Goal: Task Accomplishment & Management: Use online tool/utility

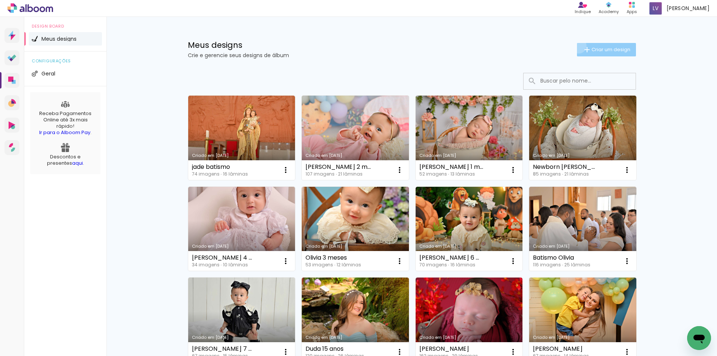
click at [577, 46] on paper-button "Criar um design" at bounding box center [606, 49] width 59 height 13
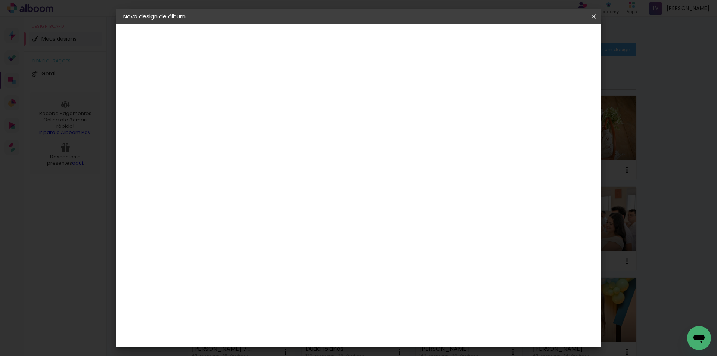
click at [245, 103] on input at bounding box center [245, 100] width 0 height 12
type input "A"
type input "Aurora"
type paper-input "Aurora"
click at [0, 0] on slot "Avançar" at bounding box center [0, 0] width 0 height 0
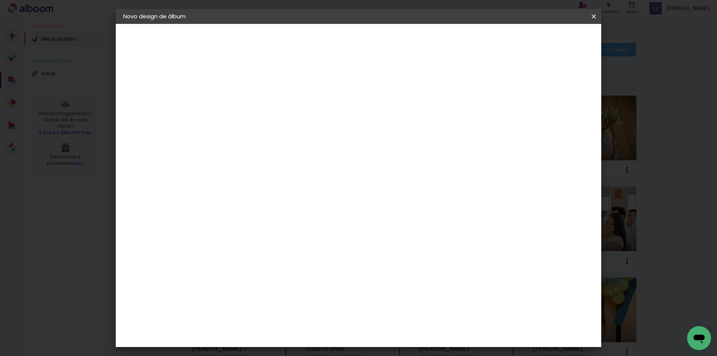
click at [291, 150] on paper-input-container at bounding box center [264, 142] width 81 height 17
type input "luiz"
type paper-input "luiz"
click at [294, 174] on paper-item "[PERSON_NAME]" at bounding box center [259, 169] width 70 height 16
click at [369, 33] on paper-button "Avançar" at bounding box center [350, 39] width 37 height 13
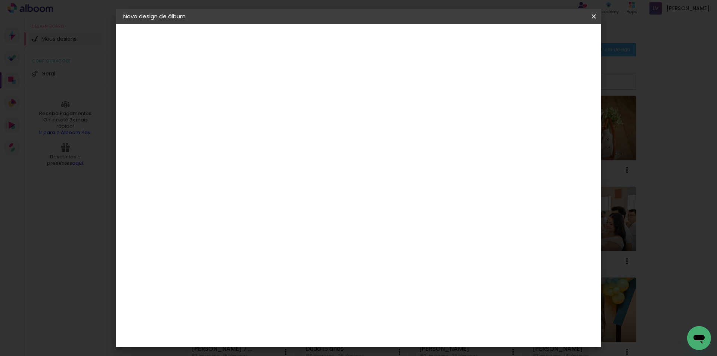
click at [286, 130] on paper-input-container "Linha" at bounding box center [264, 130] width 43 height 19
click at [0, 0] on slot "Encadernados" at bounding box center [0, 0] width 0 height 0
type input "Encadernados"
click at [296, 203] on span "24 x 60" at bounding box center [278, 210] width 35 height 15
click at [0, 0] on slot "Avançar" at bounding box center [0, 0] width 0 height 0
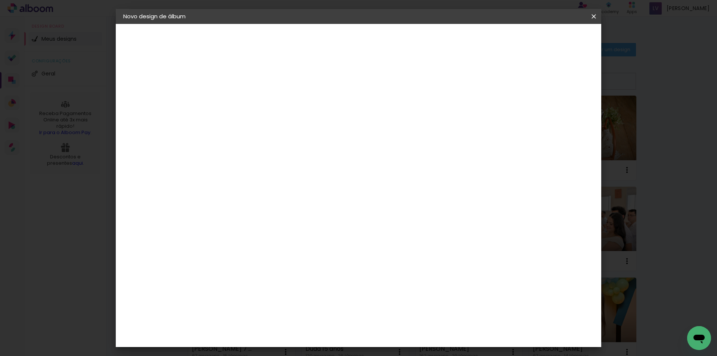
click at [537, 78] on div "Mostrar sangria" at bounding box center [530, 80] width 50 height 9
type paper-checkbox "on"
click at [547, 37] on span "Iniciar design" at bounding box center [530, 39] width 34 height 5
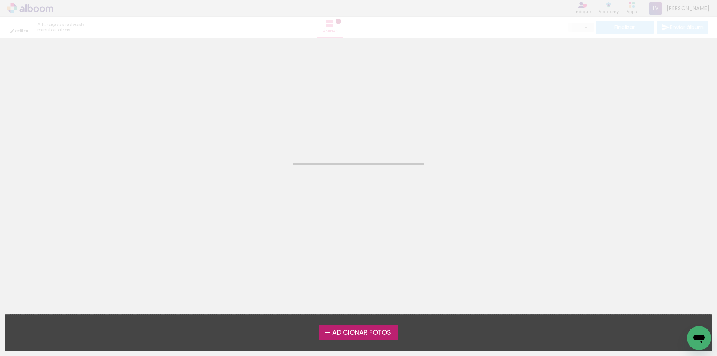
click at [332, 334] on span "Adicionar Fotos" at bounding box center [361, 332] width 59 height 7
click at [0, 0] on input "file" at bounding box center [0, 0] width 0 height 0
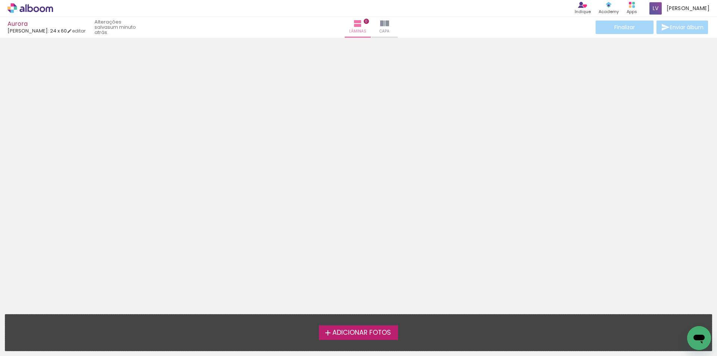
click at [344, 330] on span "Adicionar Fotos" at bounding box center [361, 332] width 59 height 7
click at [0, 0] on input "file" at bounding box center [0, 0] width 0 height 0
click at [330, 332] on iron-icon at bounding box center [327, 332] width 9 height 9
click at [0, 0] on input "file" at bounding box center [0, 0] width 0 height 0
click at [351, 340] on div "Adicionar Fotos Solte suas fotos aqui..." at bounding box center [358, 332] width 706 height 36
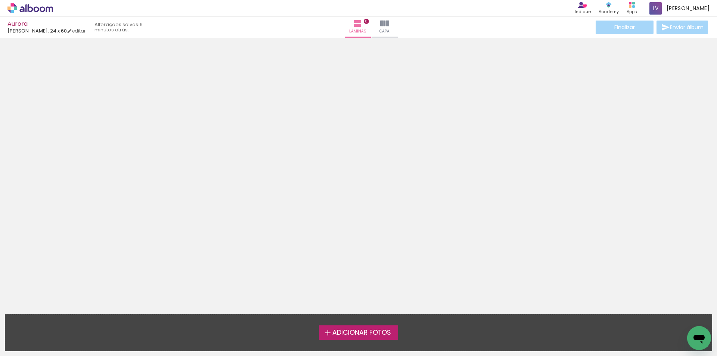
click at [346, 331] on span "Adicionar Fotos" at bounding box center [361, 332] width 59 height 7
click at [0, 0] on input "file" at bounding box center [0, 0] width 0 height 0
click at [351, 327] on label "Adicionar Fotos" at bounding box center [359, 332] width 80 height 14
click at [0, 0] on input "file" at bounding box center [0, 0] width 0 height 0
click at [351, 346] on div "Adicionar Fotos Solte suas fotos aqui..." at bounding box center [358, 332] width 706 height 36
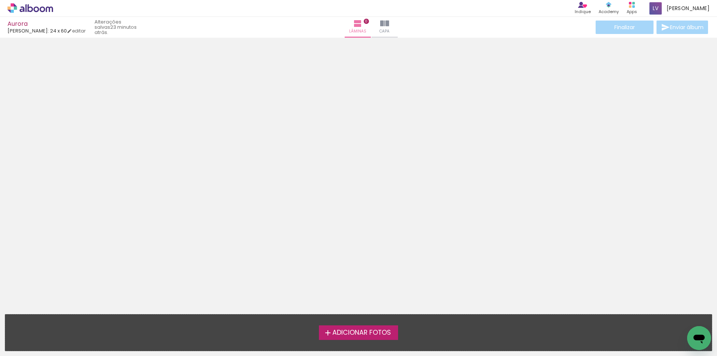
click at [347, 338] on label "Adicionar Fotos" at bounding box center [359, 332] width 80 height 14
click at [0, 0] on input "file" at bounding box center [0, 0] width 0 height 0
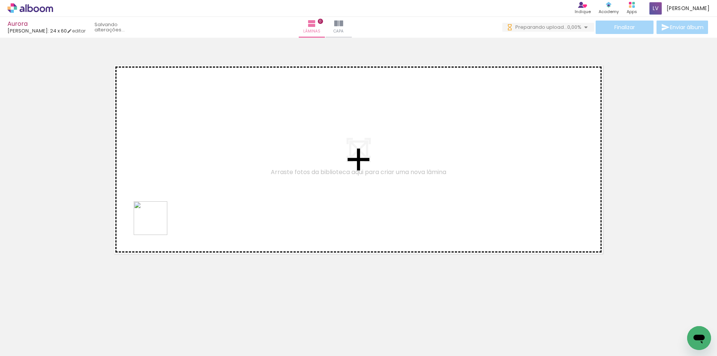
drag, startPoint x: 75, startPoint y: 324, endPoint x: 112, endPoint y: 328, distance: 37.2
click at [156, 223] on quentale-workspace at bounding box center [358, 178] width 717 height 356
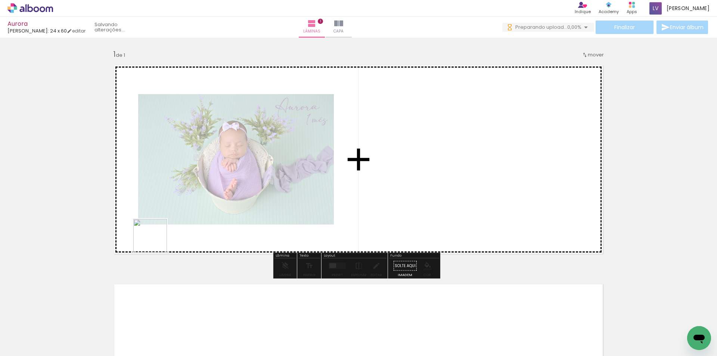
drag, startPoint x: 156, startPoint y: 241, endPoint x: 150, endPoint y: 331, distance: 90.2
click at [158, 235] on quentale-workspace at bounding box center [358, 178] width 717 height 356
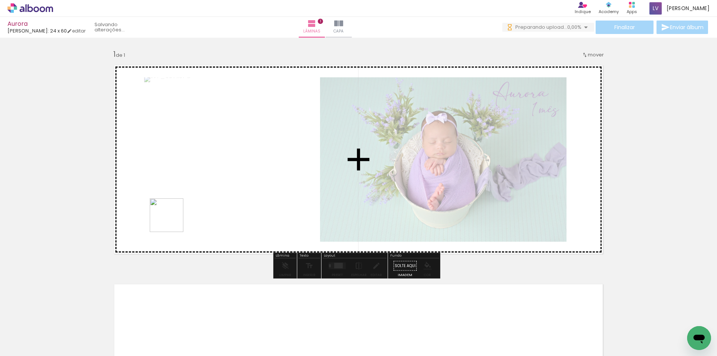
drag, startPoint x: 172, startPoint y: 221, endPoint x: 192, endPoint y: 328, distance: 109.3
click at [173, 219] on quentale-workspace at bounding box center [358, 178] width 717 height 356
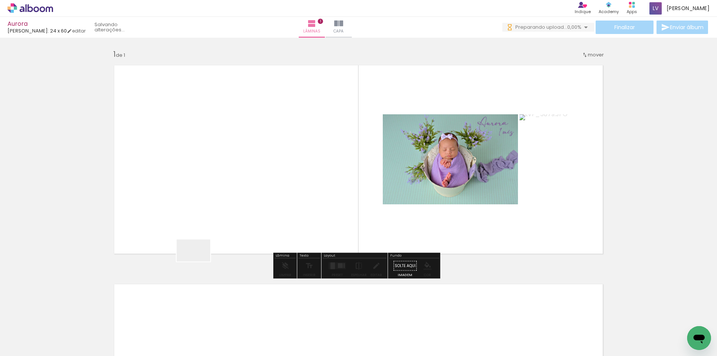
drag, startPoint x: 192, startPoint y: 328, endPoint x: 205, endPoint y: 211, distance: 117.6
click at [205, 211] on quentale-workspace at bounding box center [358, 178] width 717 height 356
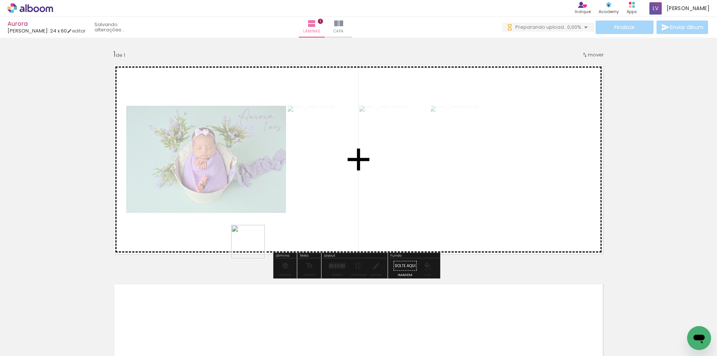
drag, startPoint x: 244, startPoint y: 312, endPoint x: 261, endPoint y: 289, distance: 29.0
click at [254, 231] on quentale-workspace at bounding box center [358, 178] width 717 height 356
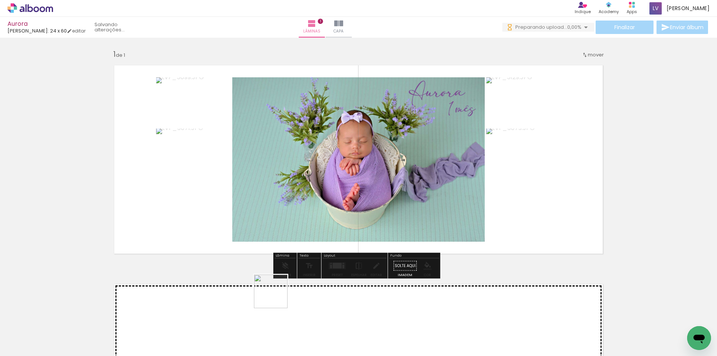
drag, startPoint x: 275, startPoint y: 327, endPoint x: 315, endPoint y: 307, distance: 44.8
click at [277, 232] on quentale-workspace at bounding box center [358, 178] width 717 height 356
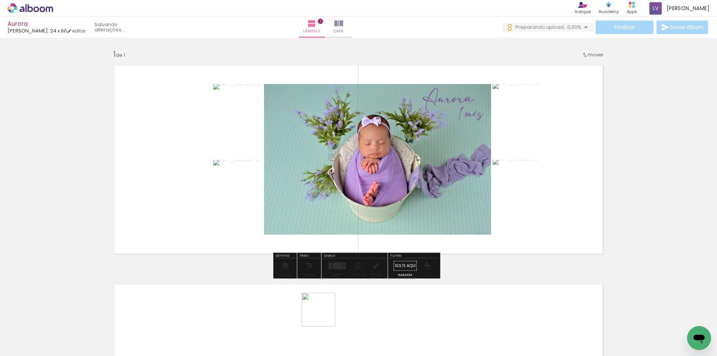
drag, startPoint x: 324, startPoint y: 315, endPoint x: 355, endPoint y: 316, distance: 31.4
click at [324, 227] on quentale-workspace at bounding box center [358, 178] width 717 height 356
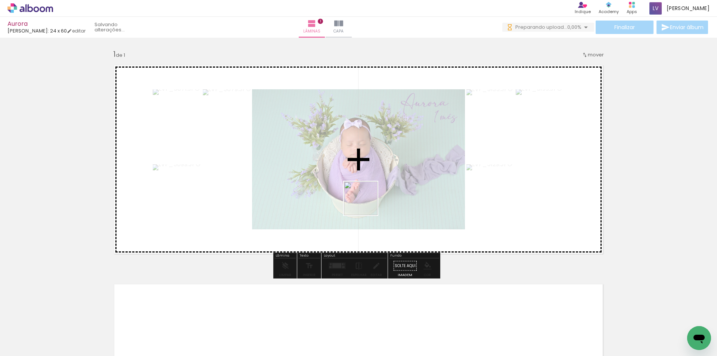
drag, startPoint x: 362, startPoint y: 327, endPoint x: 366, endPoint y: 204, distance: 123.3
click at [366, 204] on quentale-workspace at bounding box center [358, 178] width 717 height 356
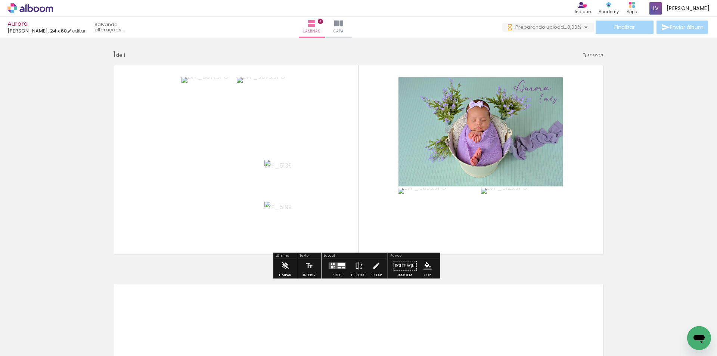
click at [335, 267] on quentale-layouter at bounding box center [337, 265] width 17 height 7
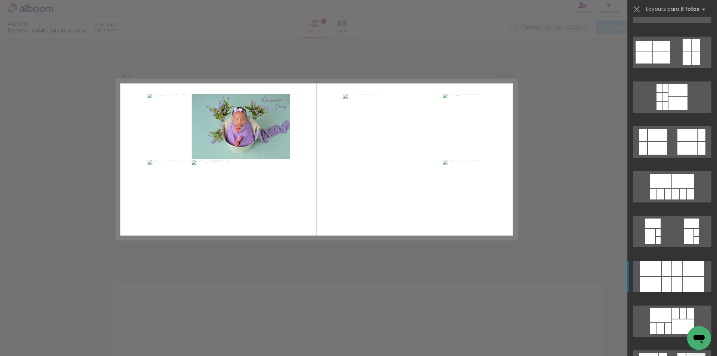
scroll to position [299, 0]
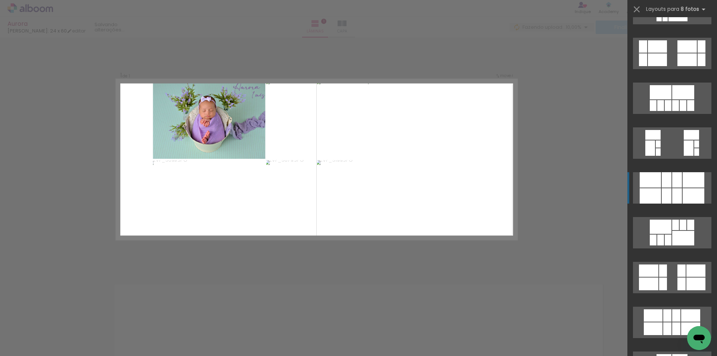
click at [672, 193] on div at bounding box center [677, 195] width 10 height 15
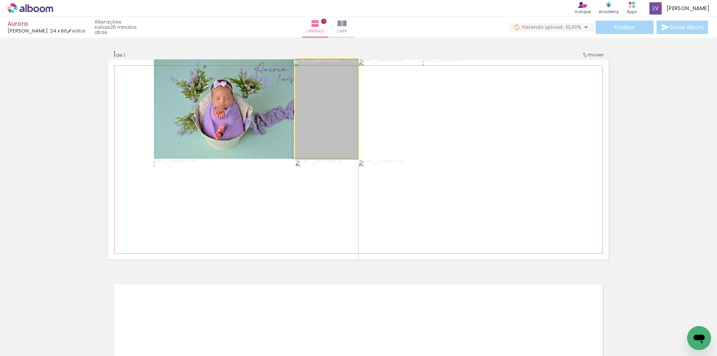
drag, startPoint x: 335, startPoint y: 127, endPoint x: 331, endPoint y: 137, distance: 10.7
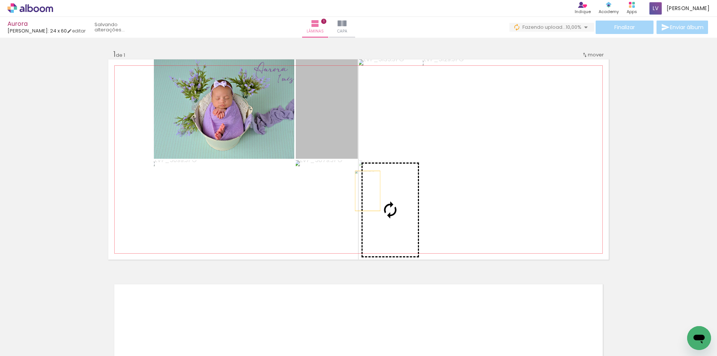
click at [0, 0] on slot at bounding box center [0, 0] width 0 height 0
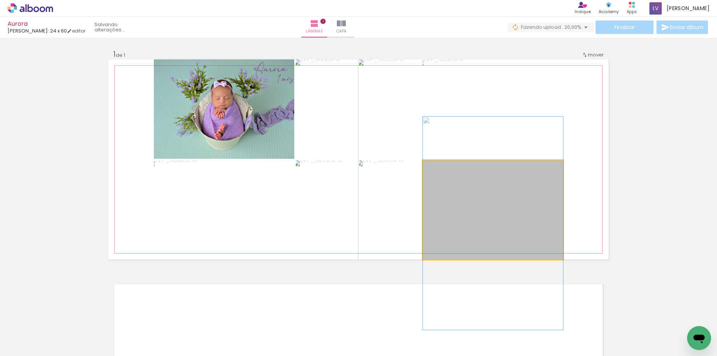
drag, startPoint x: 484, startPoint y: 223, endPoint x: 482, endPoint y: 229, distance: 6.9
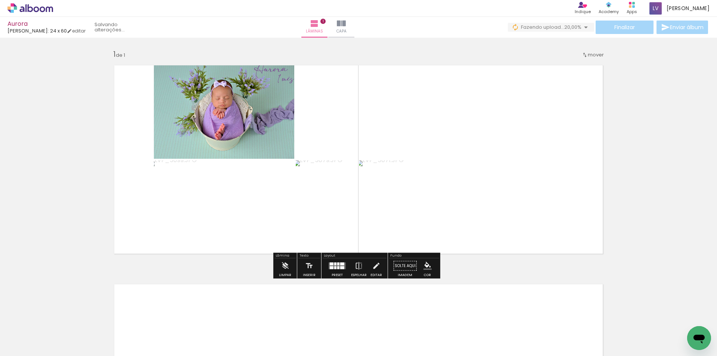
drag, startPoint x: 338, startPoint y: 260, endPoint x: 425, endPoint y: 236, distance: 90.5
click at [338, 260] on div at bounding box center [337, 265] width 20 height 15
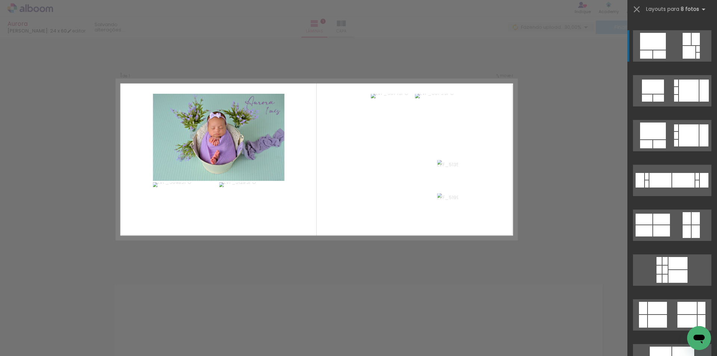
scroll to position [0, 0]
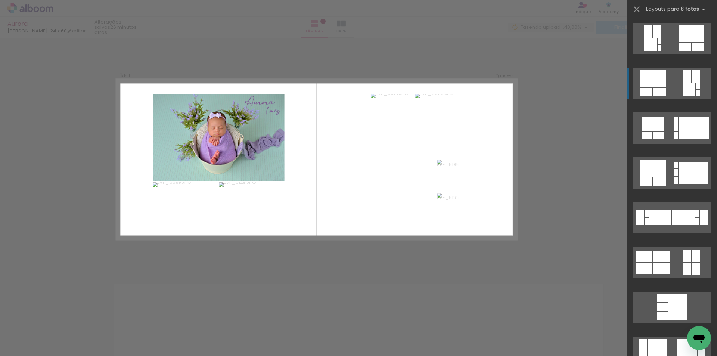
click at [656, 92] on div at bounding box center [659, 92] width 13 height 8
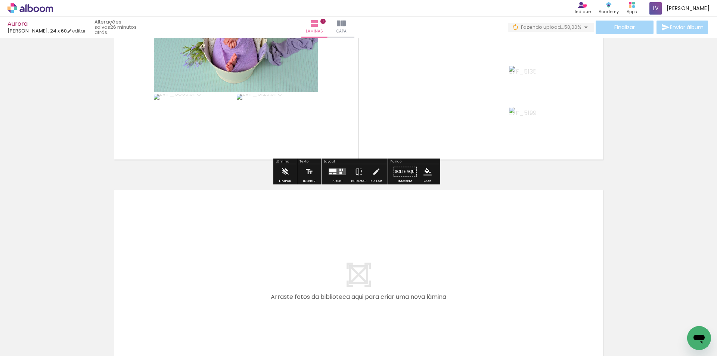
scroll to position [187, 0]
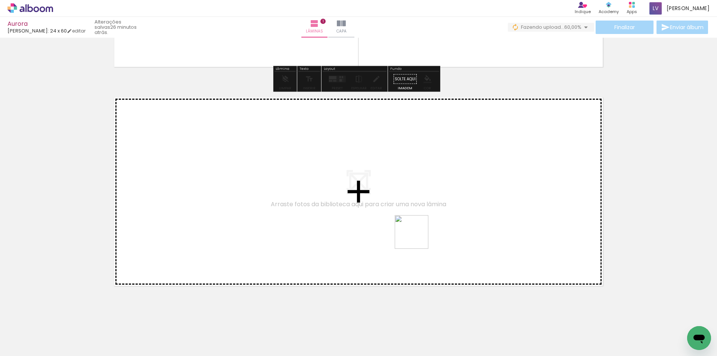
drag, startPoint x: 409, startPoint y: 330, endPoint x: 461, endPoint y: 329, distance: 52.3
click at [418, 230] on quentale-workspace at bounding box center [358, 178] width 717 height 356
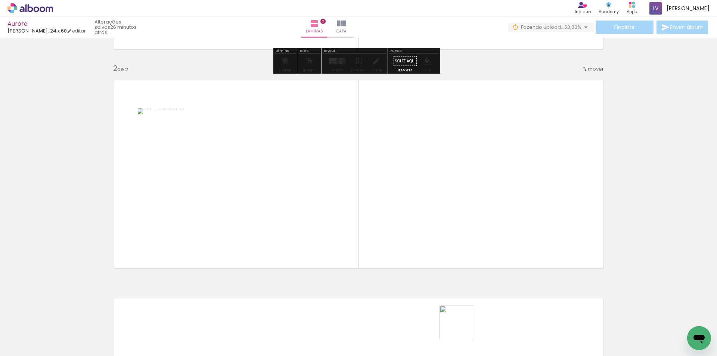
drag, startPoint x: 462, startPoint y: 328, endPoint x: 438, endPoint y: 241, distance: 90.1
click at [438, 241] on quentale-workspace at bounding box center [358, 178] width 717 height 356
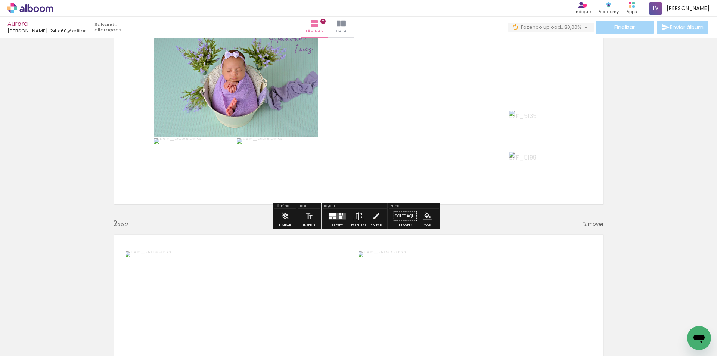
scroll to position [93, 0]
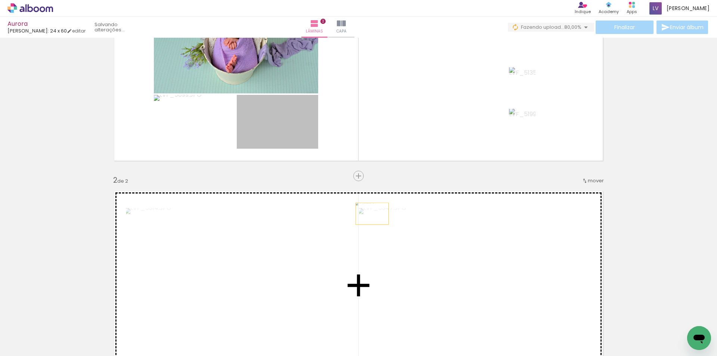
drag, startPoint x: 283, startPoint y: 133, endPoint x: 369, endPoint y: 214, distance: 118.4
click at [369, 214] on div "Inserir lâmina 1 de 2 Inserir lâmina 2 de 2" at bounding box center [358, 275] width 717 height 657
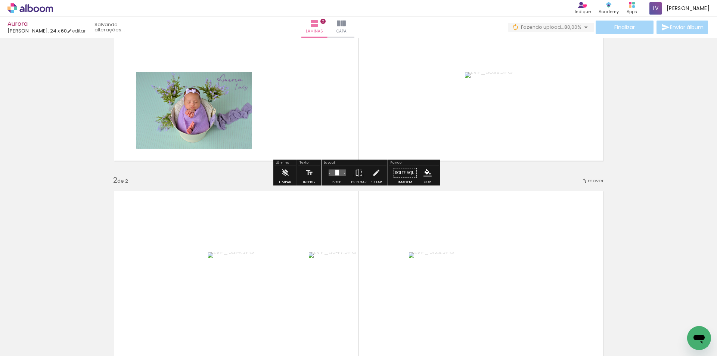
click at [503, 130] on quentale-photo at bounding box center [523, 110] width 116 height 77
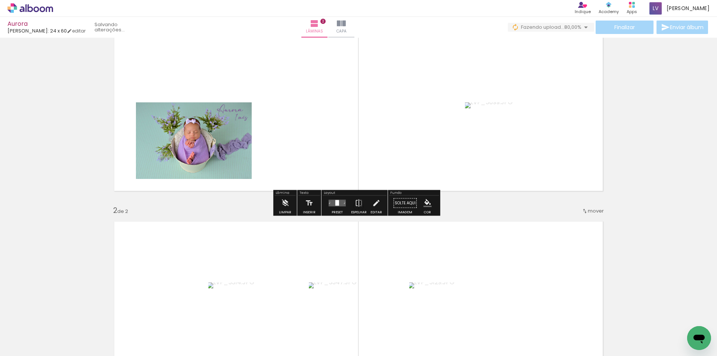
scroll to position [18, 0]
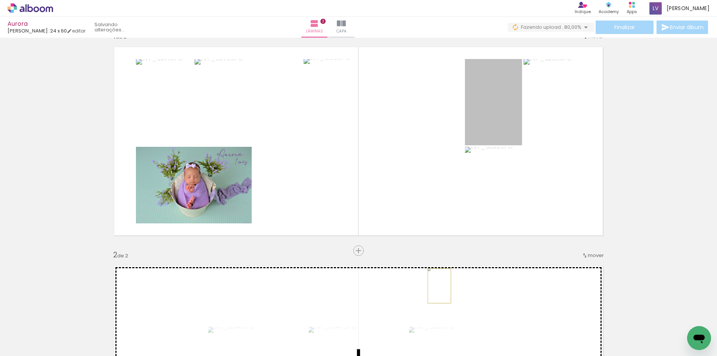
drag, startPoint x: 490, startPoint y: 106, endPoint x: 436, endPoint y: 286, distance: 187.7
click at [436, 286] on div "Inserir lâmina 1 de 2 Inserir lâmina 2 de 2" at bounding box center [358, 350] width 717 height 657
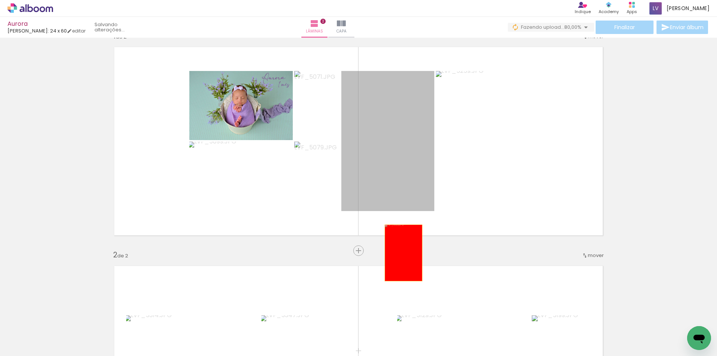
drag, startPoint x: 401, startPoint y: 162, endPoint x: 398, endPoint y: 241, distance: 79.6
click at [400, 267] on div "Inserir lâmina 1 de 2 Inserir lâmina 2 de 2" at bounding box center [358, 350] width 717 height 657
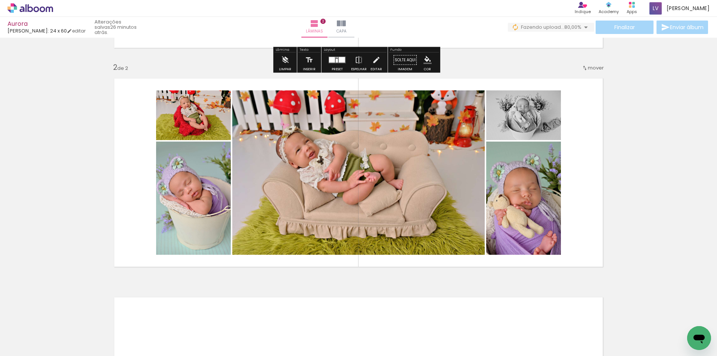
scroll to position [242, 0]
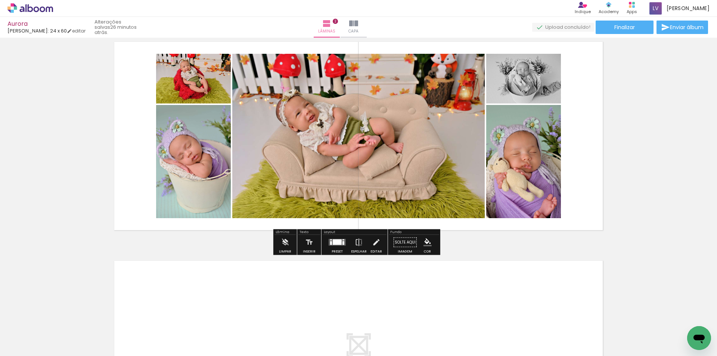
click at [332, 245] on quentale-layouter at bounding box center [337, 242] width 17 height 7
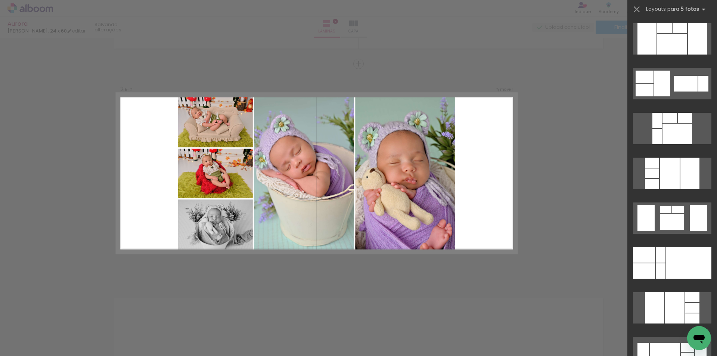
scroll to position [411, 0]
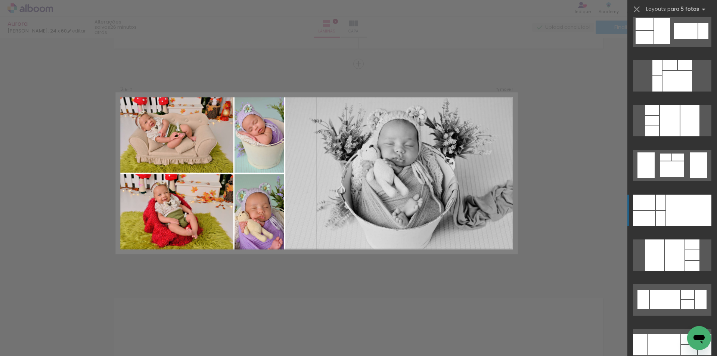
click at [659, 199] on div at bounding box center [661, 202] width 10 height 15
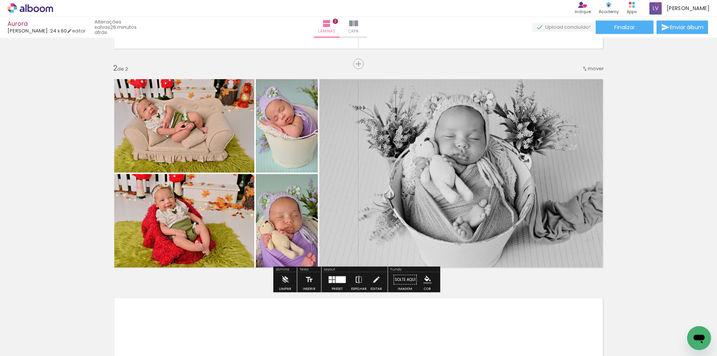
click at [362, 276] on paper-button "Espelhar" at bounding box center [358, 281] width 19 height 19
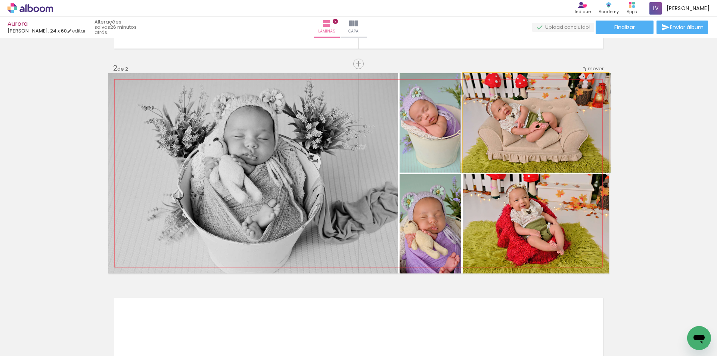
drag, startPoint x: 513, startPoint y: 147, endPoint x: 509, endPoint y: 152, distance: 5.8
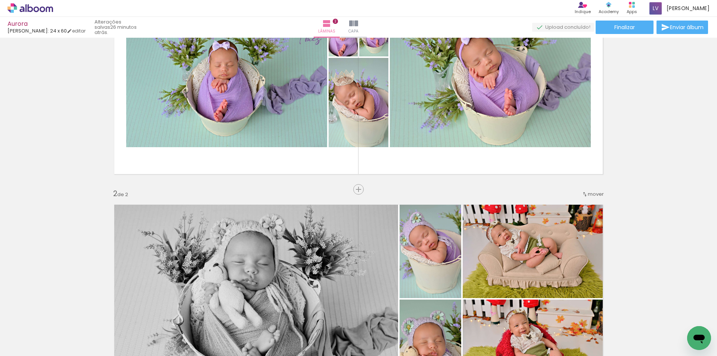
scroll to position [18, 0]
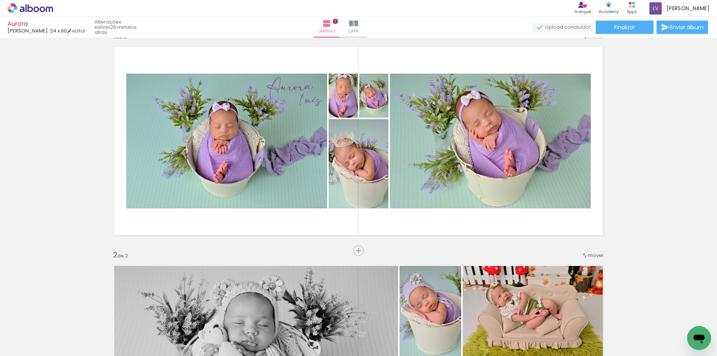
click at [330, 249] on div "Inserir lâmina 1 de 2 Inserir lâmina 2 de 2" at bounding box center [358, 350] width 717 height 657
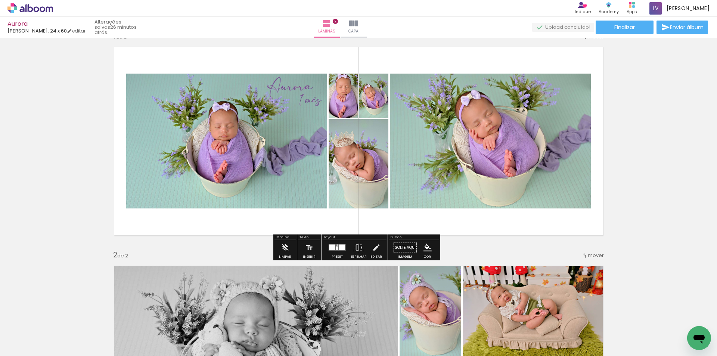
click at [336, 246] on div at bounding box center [337, 248] width 2 height 4
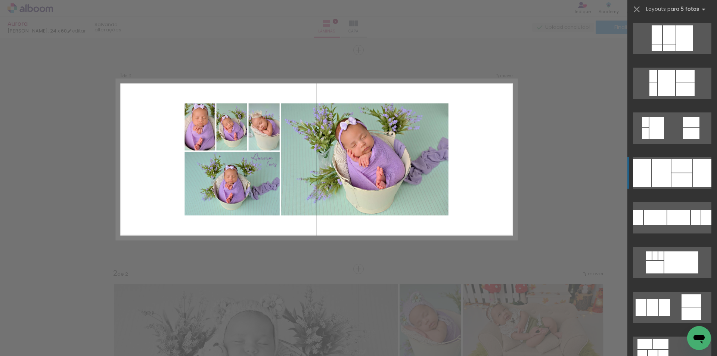
scroll to position [635, 0]
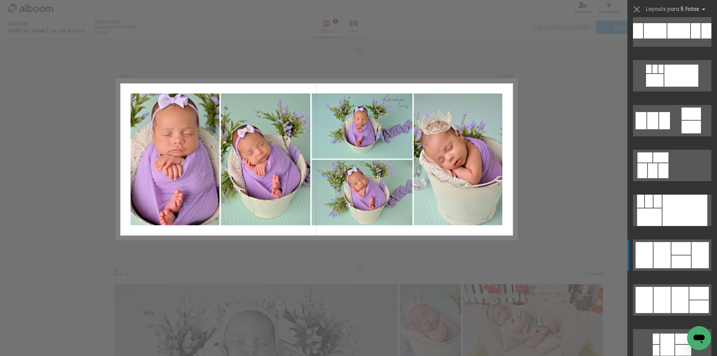
click at [664, 245] on div at bounding box center [661, 255] width 17 height 26
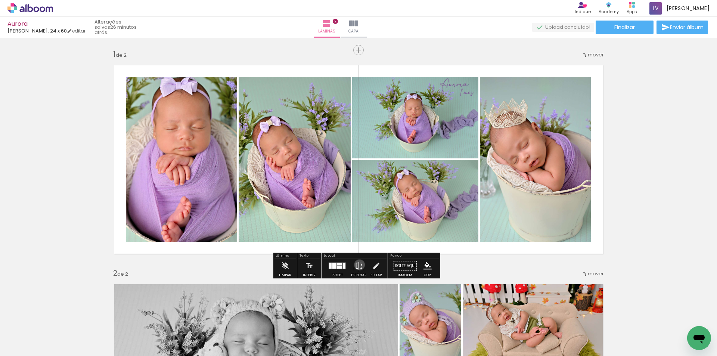
click at [358, 265] on iron-icon at bounding box center [359, 265] width 8 height 15
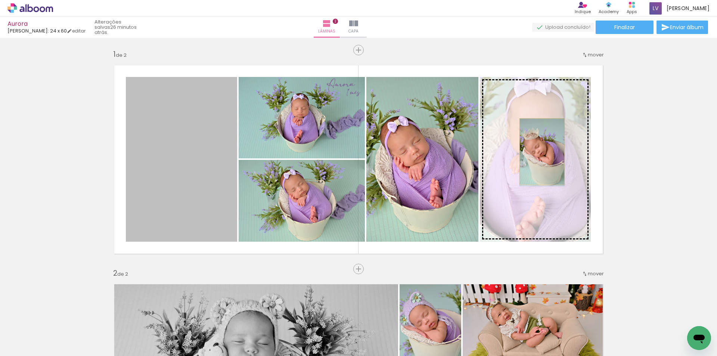
drag, startPoint x: 287, startPoint y: 177, endPoint x: 540, endPoint y: 151, distance: 254.5
click at [0, 0] on slot at bounding box center [0, 0] width 0 height 0
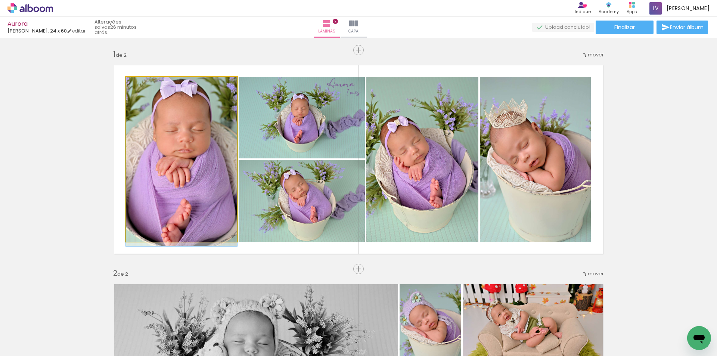
drag, startPoint x: 213, startPoint y: 141, endPoint x: 213, endPoint y: 150, distance: 9.0
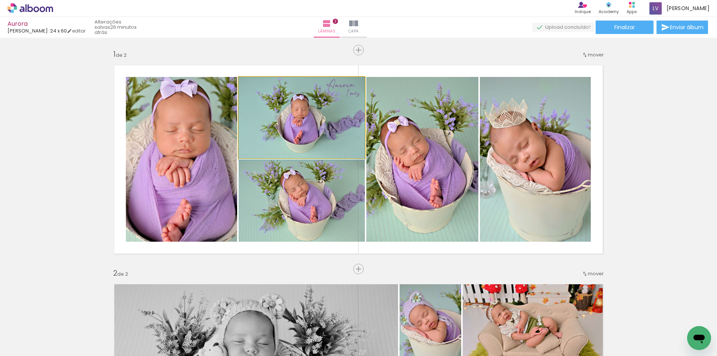
drag, startPoint x: 287, startPoint y: 118, endPoint x: 278, endPoint y: 121, distance: 9.4
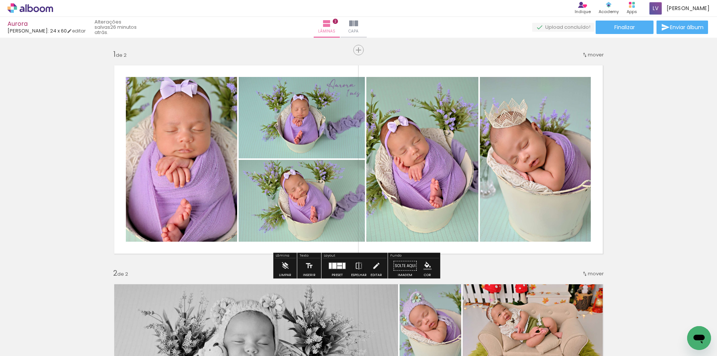
click at [426, 267] on iron-icon "color picker" at bounding box center [427, 266] width 8 height 8
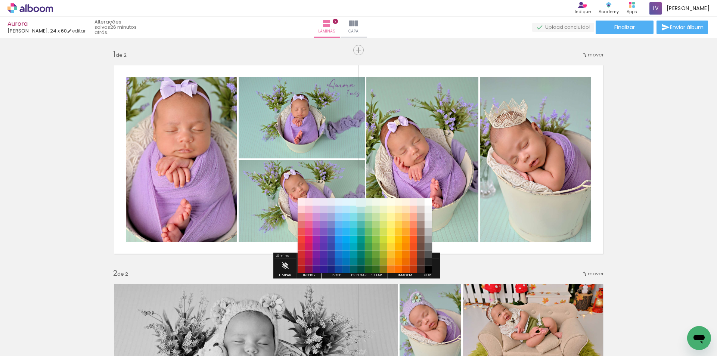
click at [360, 201] on paper-item "#e0f2f1" at bounding box center [360, 201] width 7 height 7
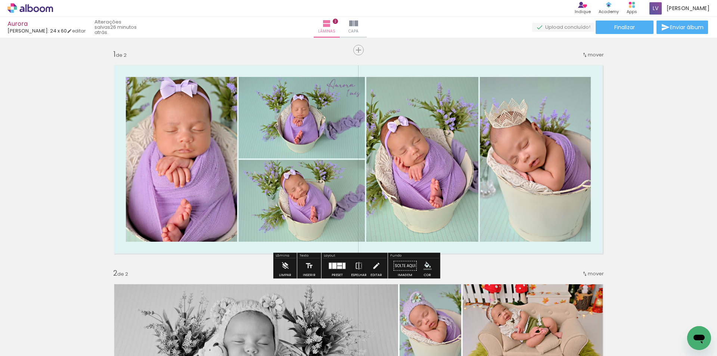
scroll to position [224, 0]
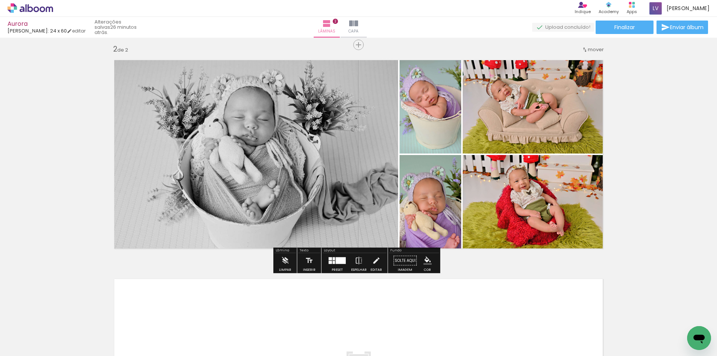
click at [427, 256] on paper-menu-button "#ffebee #ffcdd2 #ef9a9a #e57373 #ef5350 #f44336 #e53935 #d32f2f #c62828 #b71c1c…" at bounding box center [427, 261] width 14 height 14
click at [425, 258] on iron-icon "color picker" at bounding box center [427, 261] width 8 height 8
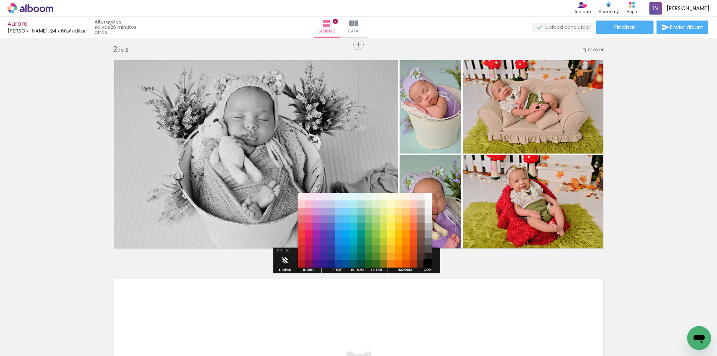
click at [428, 264] on paper-item "#000000" at bounding box center [428, 263] width 7 height 7
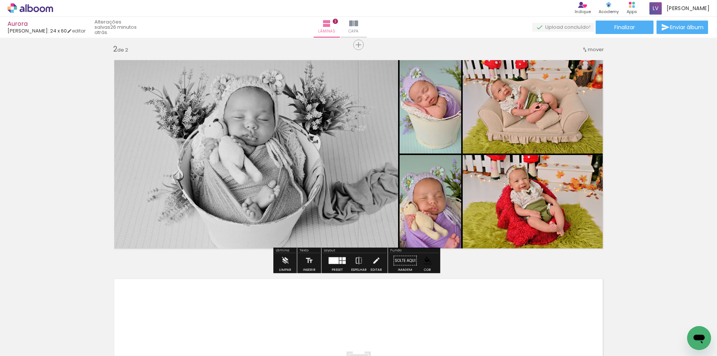
click at [425, 262] on iron-icon "color picker" at bounding box center [427, 261] width 8 height 8
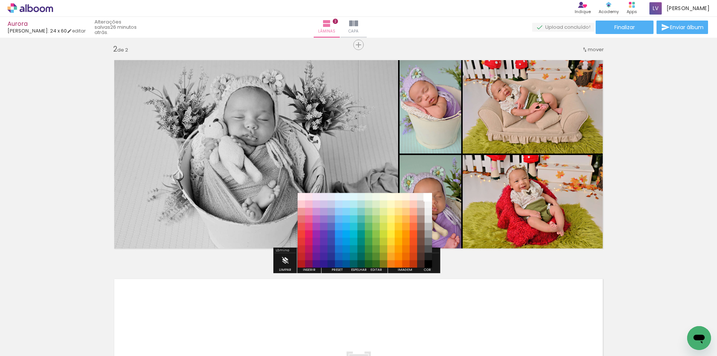
click at [426, 193] on paper-item "#ffffff" at bounding box center [428, 196] width 7 height 7
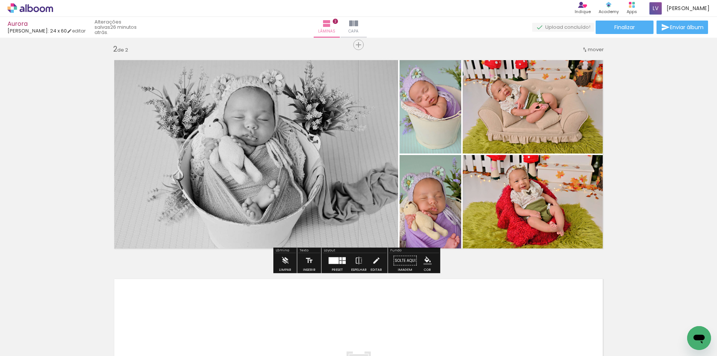
click at [29, 344] on span "Adicionar Fotos" at bounding box center [26, 346] width 22 height 8
click at [0, 0] on input "file" at bounding box center [0, 0] width 0 height 0
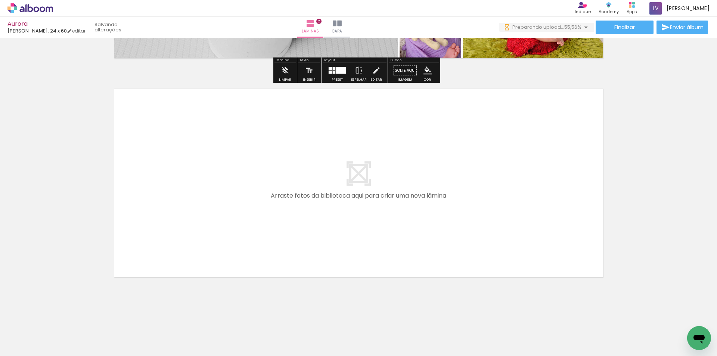
scroll to position [0, 0]
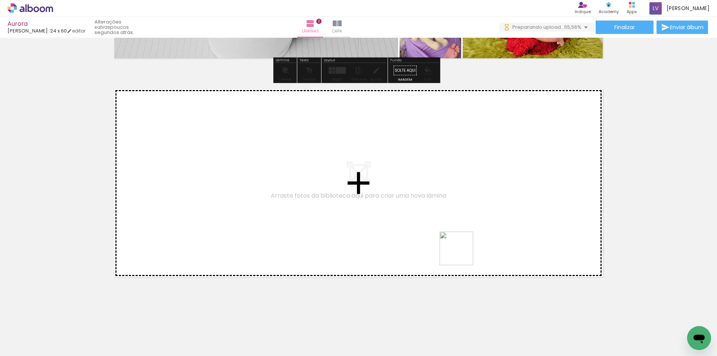
drag, startPoint x: 471, startPoint y: 333, endPoint x: 437, endPoint y: 285, distance: 58.6
click at [455, 192] on quentale-workspace at bounding box center [358, 178] width 717 height 356
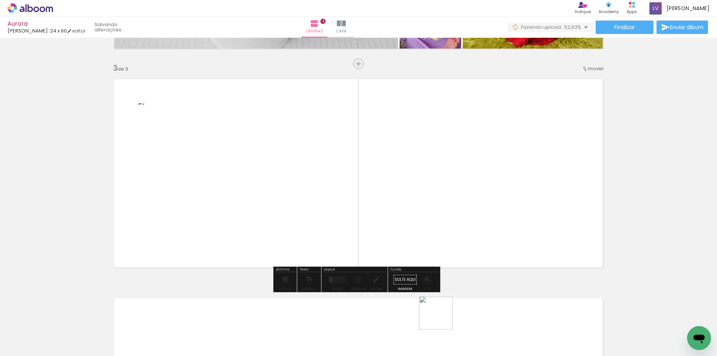
drag, startPoint x: 441, startPoint y: 318, endPoint x: 499, endPoint y: 299, distance: 60.5
click at [468, 207] on quentale-workspace at bounding box center [358, 178] width 717 height 356
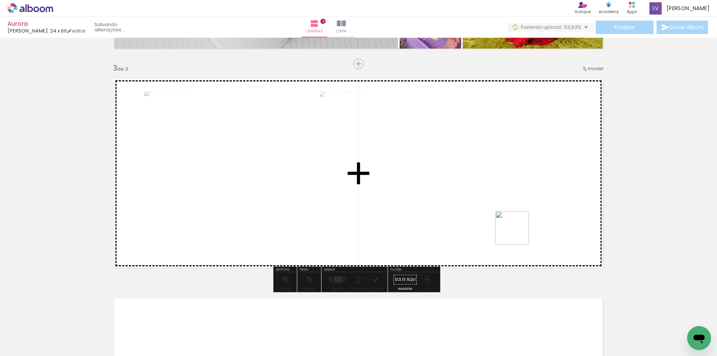
drag, startPoint x: 517, startPoint y: 326, endPoint x: 537, endPoint y: 290, distance: 40.8
click at [519, 224] on quentale-workspace at bounding box center [358, 178] width 717 height 356
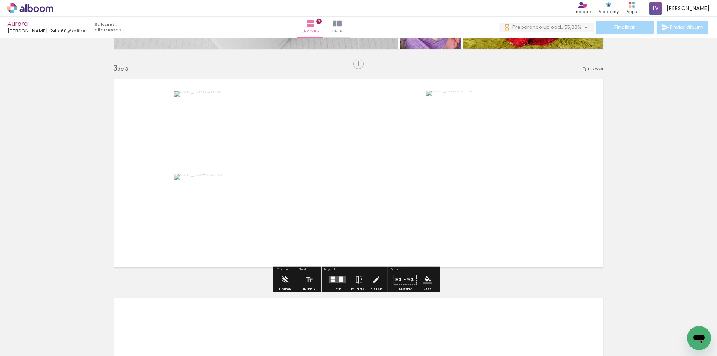
drag, startPoint x: 565, startPoint y: 323, endPoint x: 558, endPoint y: 259, distance: 63.8
click at [556, 241] on quentale-workspace at bounding box center [358, 178] width 717 height 356
drag, startPoint x: 530, startPoint y: 248, endPoint x: 656, endPoint y: 350, distance: 162.4
click at [530, 247] on quentale-workspace at bounding box center [358, 178] width 717 height 356
drag, startPoint x: 651, startPoint y: 338, endPoint x: 716, endPoint y: 345, distance: 65.3
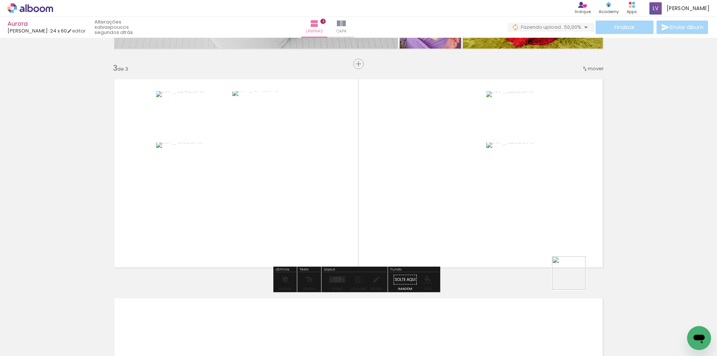
click at [548, 261] on quentale-workspace at bounding box center [358, 178] width 717 height 356
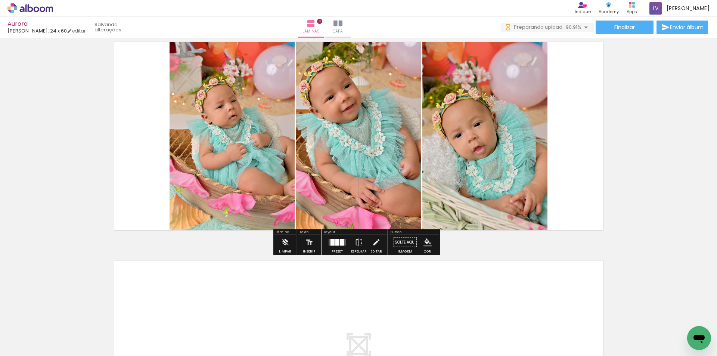
scroll to position [0, 601]
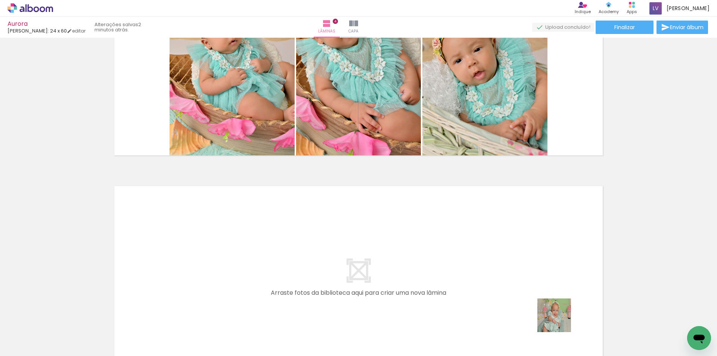
drag, startPoint x: 560, startPoint y: 321, endPoint x: 536, endPoint y: 316, distance: 24.5
click at [540, 275] on quentale-workspace at bounding box center [358, 178] width 717 height 356
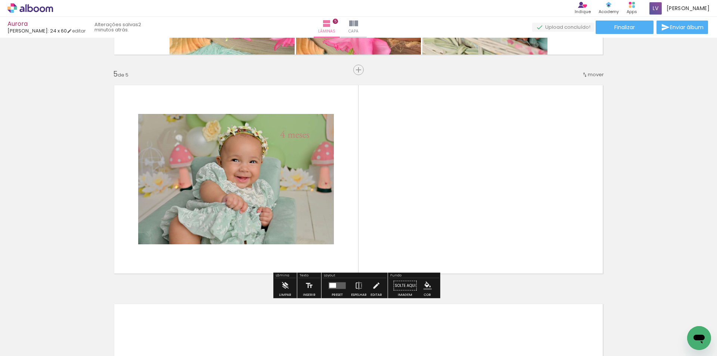
scroll to position [861, 0]
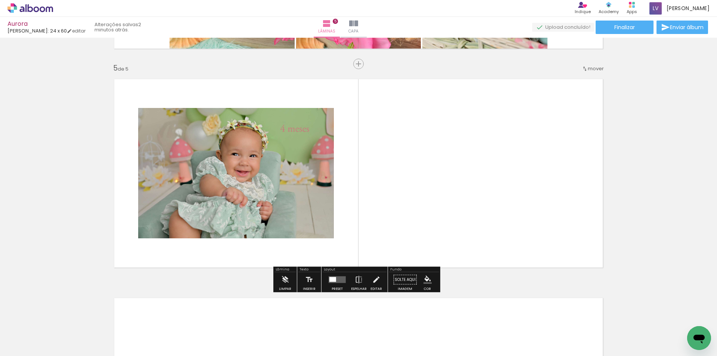
drag, startPoint x: 528, startPoint y: 295, endPoint x: 524, endPoint y: 238, distance: 56.9
click at [524, 238] on quentale-workspace at bounding box center [358, 178] width 717 height 356
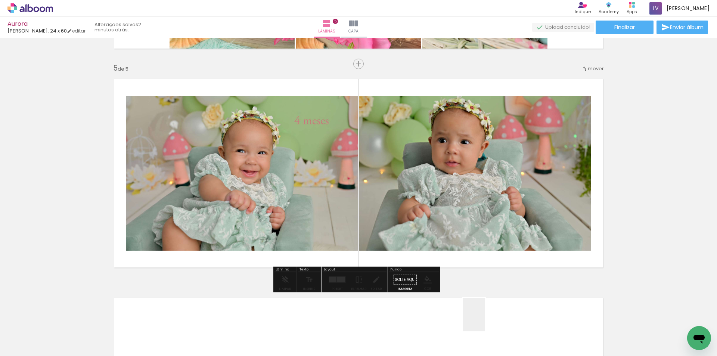
drag, startPoint x: 485, startPoint y: 325, endPoint x: 457, endPoint y: 272, distance: 59.8
click at [504, 239] on quentale-workspace at bounding box center [358, 178] width 717 height 356
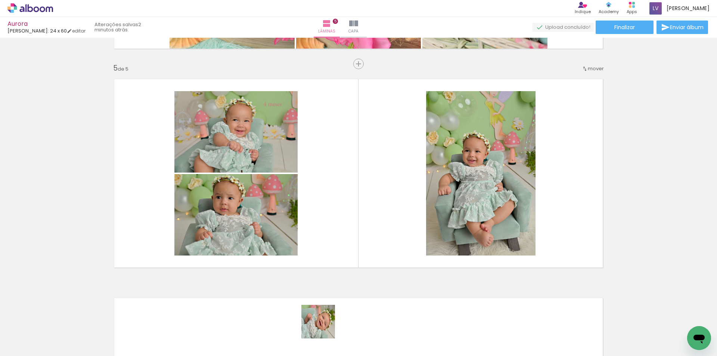
drag, startPoint x: 323, startPoint y: 331, endPoint x: 365, endPoint y: 215, distance: 122.9
click at [364, 217] on quentale-workspace at bounding box center [358, 178] width 717 height 356
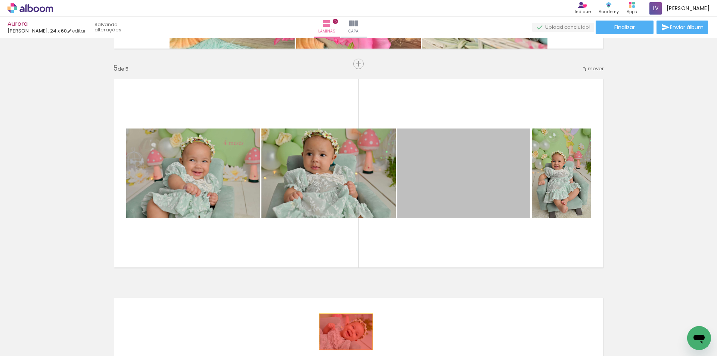
drag, startPoint x: 436, startPoint y: 200, endPoint x: 345, endPoint y: 332, distance: 160.5
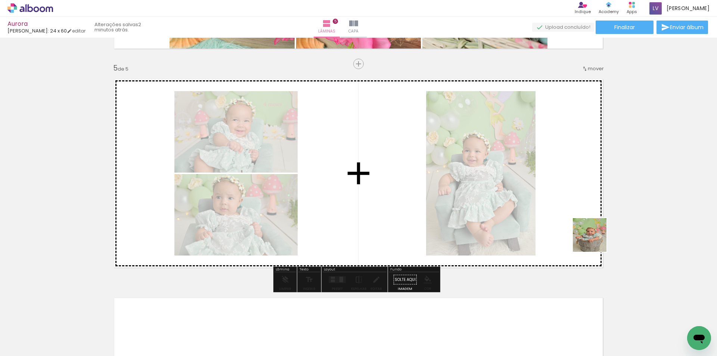
drag, startPoint x: 609, startPoint y: 341, endPoint x: 595, endPoint y: 232, distance: 110.3
click at [595, 232] on quentale-workspace at bounding box center [358, 178] width 717 height 356
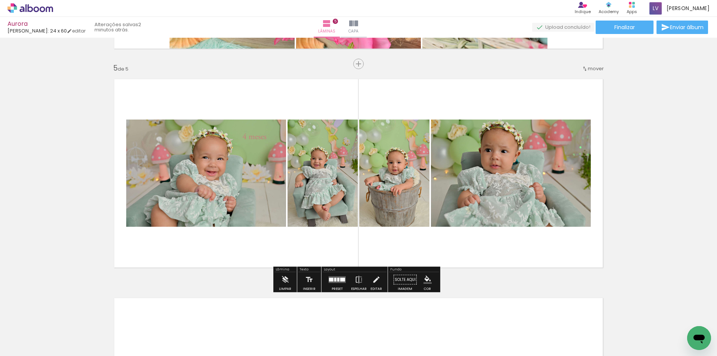
click at [329, 276] on div at bounding box center [337, 279] width 20 height 15
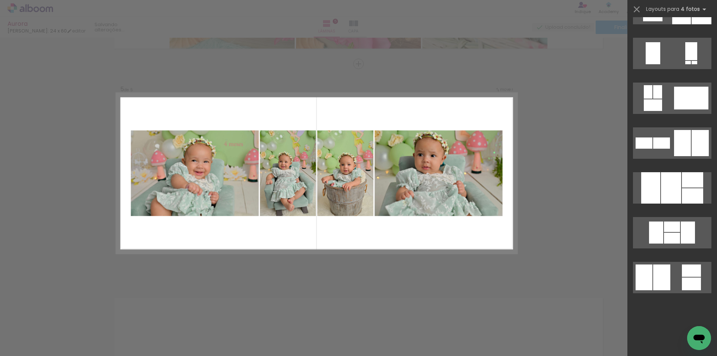
scroll to position [0, 0]
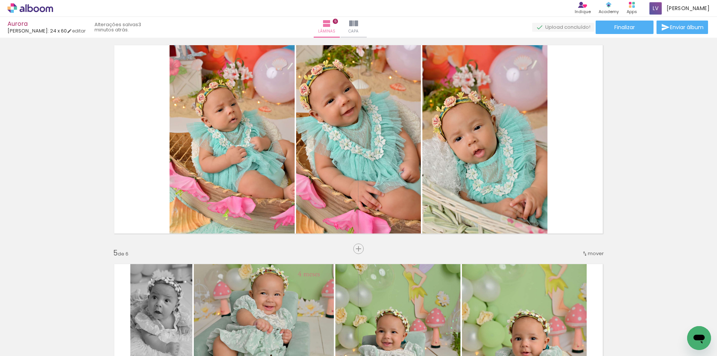
scroll to position [595, 0]
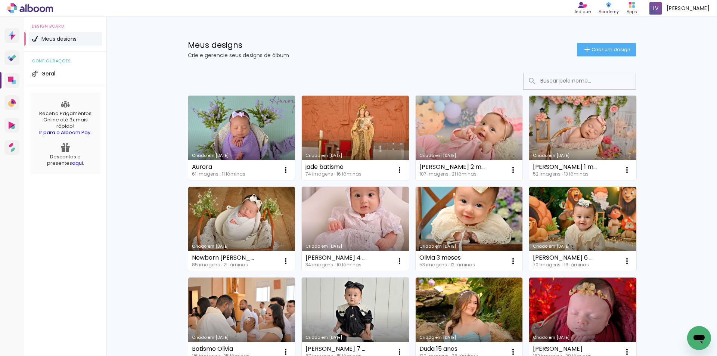
click at [246, 152] on link "Criado em 15/09/25" at bounding box center [241, 138] width 107 height 84
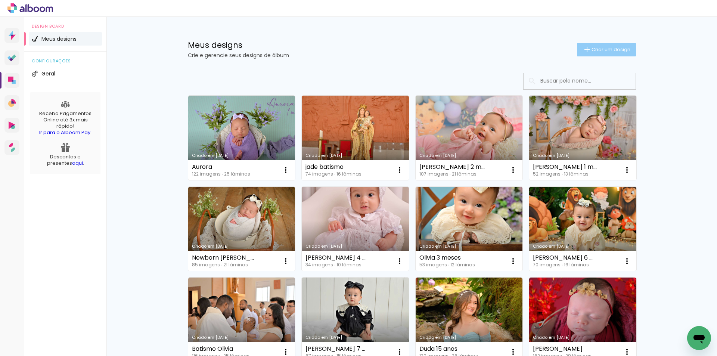
click at [582, 47] on iron-icon at bounding box center [586, 49] width 9 height 9
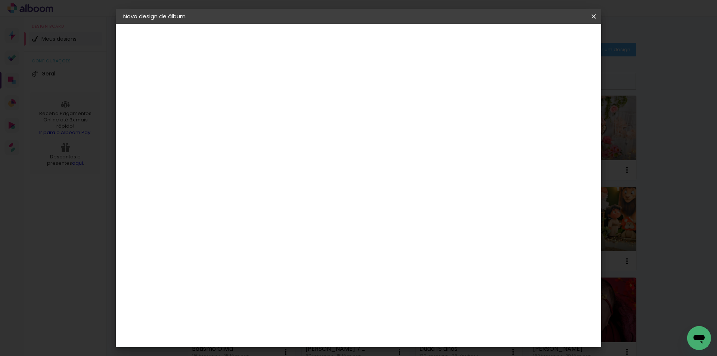
click at [245, 100] on input at bounding box center [245, 100] width 0 height 12
type input "alice"
type paper-input "alice"
click at [0, 0] on slot "Avançar" at bounding box center [0, 0] width 0 height 0
click at [296, 145] on input at bounding box center [264, 141] width 75 height 9
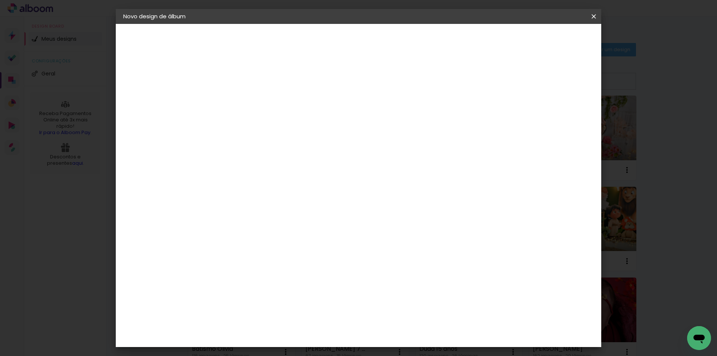
type input "[PERSON_NAME]"
type paper-input "[PERSON_NAME]"
click at [283, 172] on paper-item "[PERSON_NAME]" at bounding box center [259, 169] width 70 height 16
click at [0, 0] on slot "Avançar" at bounding box center [0, 0] width 0 height 0
click at [286, 121] on paper-input-container "Linha" at bounding box center [264, 130] width 43 height 19
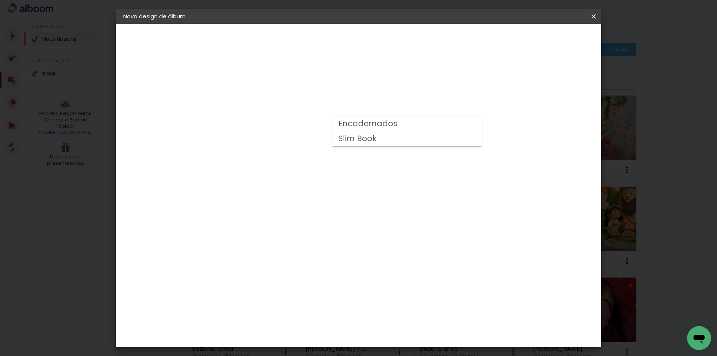
click at [0, 0] on slot "Encadernados" at bounding box center [0, 0] width 0 height 0
type input "Encadernados"
click at [296, 203] on span "24 x 60" at bounding box center [278, 210] width 35 height 15
click at [0, 0] on slot "Avançar" at bounding box center [0, 0] width 0 height 0
click at [528, 85] on paper-checkbox "Mostrar sangria" at bounding box center [526, 80] width 56 height 9
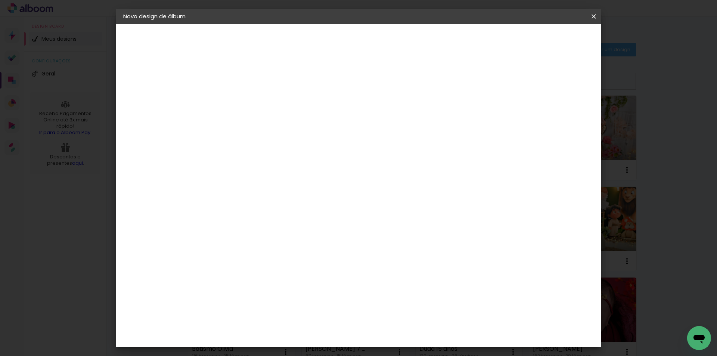
type paper-checkbox "on"
click at [547, 40] on span "Iniciar design" at bounding box center [530, 39] width 34 height 5
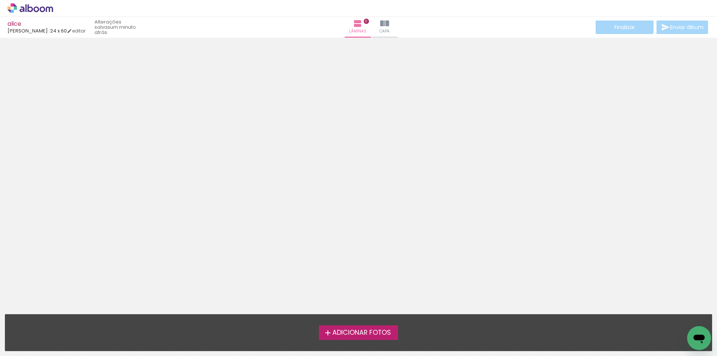
click at [334, 332] on span "Adicionar Fotos" at bounding box center [361, 332] width 59 height 7
click at [0, 0] on input "file" at bounding box center [0, 0] width 0 height 0
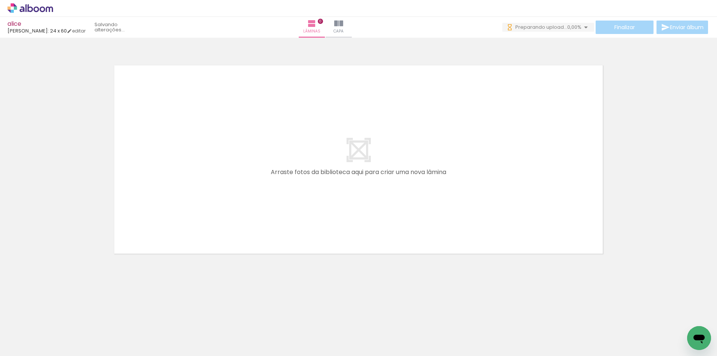
drag, startPoint x: 75, startPoint y: 327, endPoint x: 166, endPoint y: 187, distance: 166.6
click at [166, 187] on quentale-workspace at bounding box center [358, 178] width 717 height 356
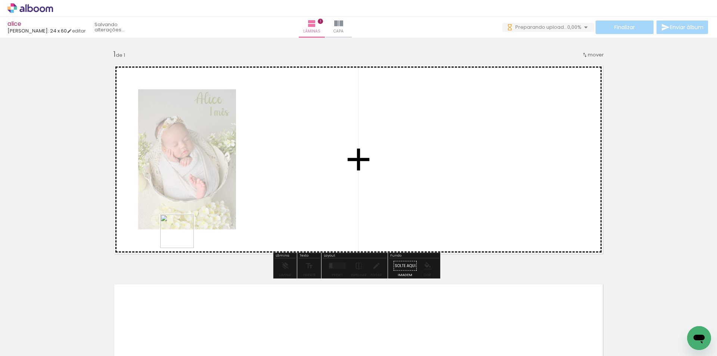
drag, startPoint x: 166, startPoint y: 344, endPoint x: 183, endPoint y: 234, distance: 110.4
click at [183, 234] on quentale-workspace at bounding box center [358, 178] width 717 height 356
drag, startPoint x: 196, startPoint y: 324, endPoint x: 231, endPoint y: 314, distance: 36.6
click at [212, 193] on quentale-workspace at bounding box center [358, 178] width 717 height 356
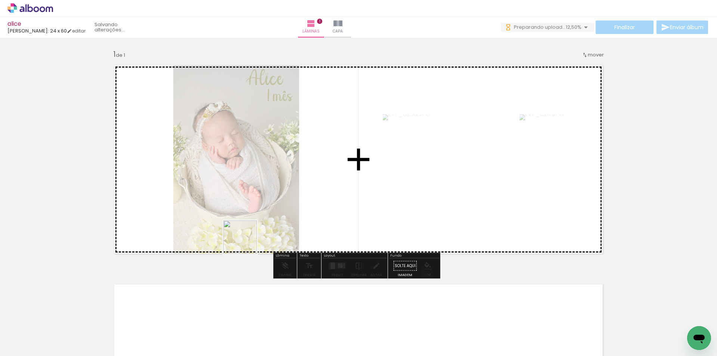
drag, startPoint x: 248, startPoint y: 332, endPoint x: 266, endPoint y: 314, distance: 25.9
click at [246, 230] on quentale-workspace at bounding box center [358, 178] width 717 height 356
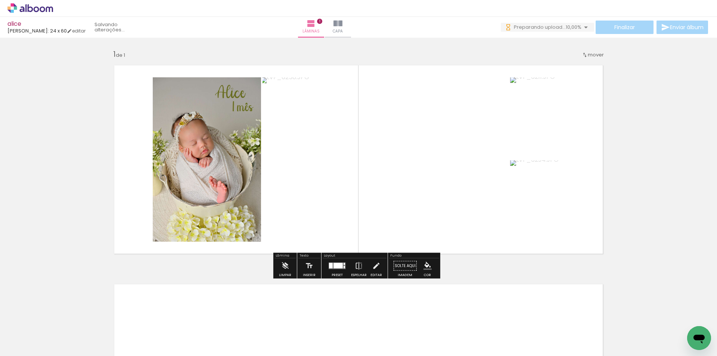
click at [289, 200] on quentale-workspace at bounding box center [358, 178] width 717 height 356
drag, startPoint x: 284, startPoint y: 335, endPoint x: 327, endPoint y: 268, distance: 79.6
click at [297, 186] on quentale-workspace at bounding box center [358, 178] width 717 height 356
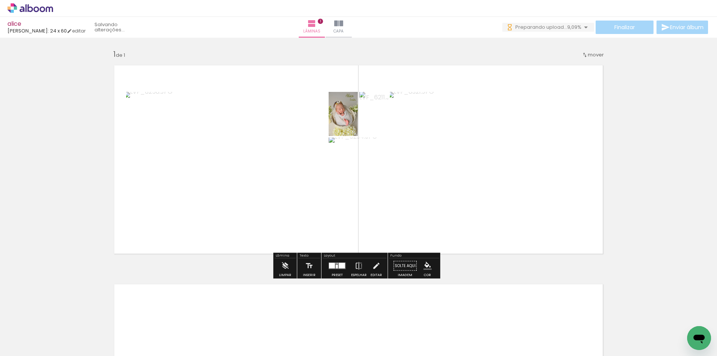
click at [334, 269] on quentale-layouter at bounding box center [337, 265] width 17 height 7
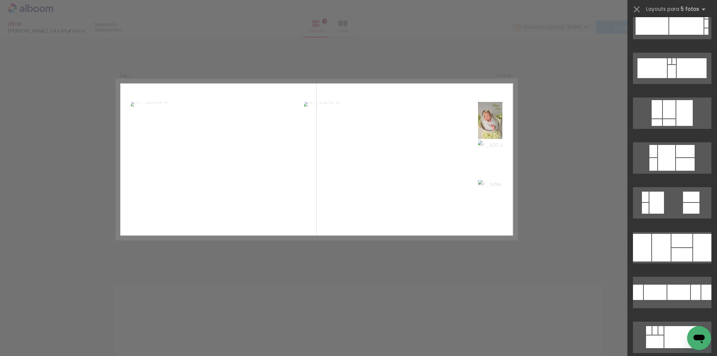
scroll to position [560, 0]
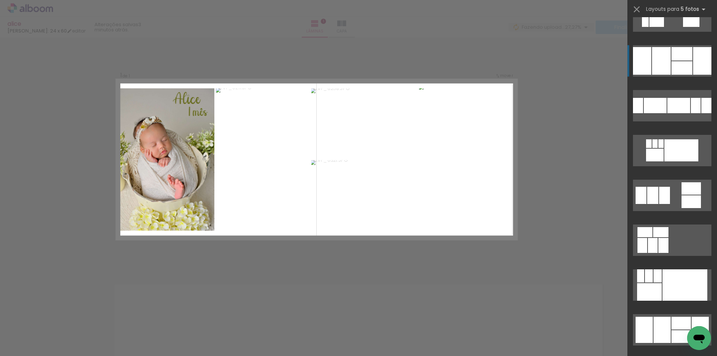
click at [658, 58] on div at bounding box center [661, 61] width 19 height 28
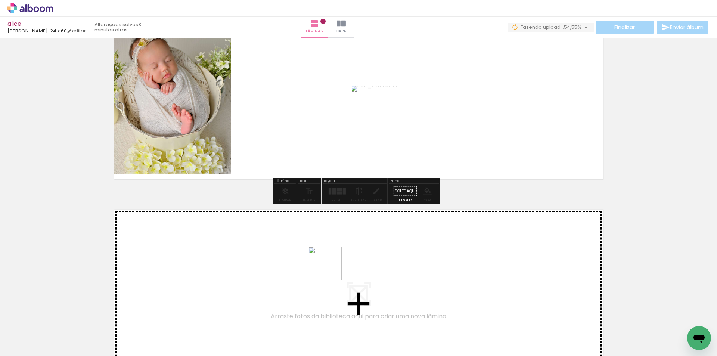
drag, startPoint x: 336, startPoint y: 324, endPoint x: 330, endPoint y: 269, distance: 55.6
click at [330, 269] on quentale-workspace at bounding box center [358, 178] width 717 height 356
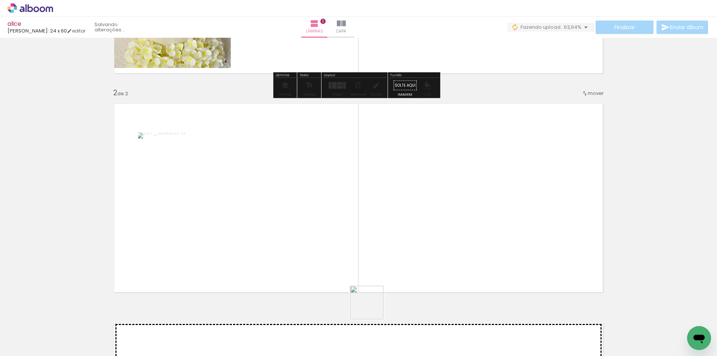
scroll to position [205, 0]
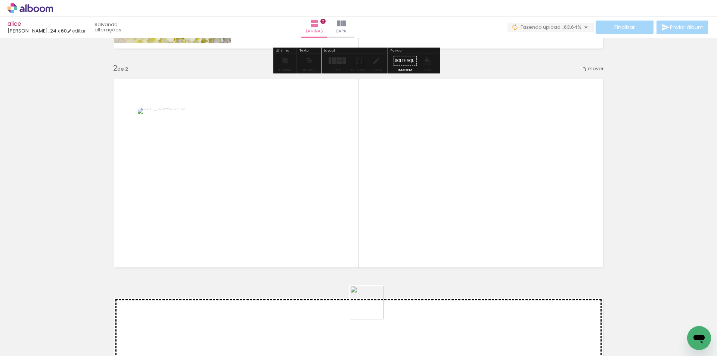
drag, startPoint x: 373, startPoint y: 334, endPoint x: 370, endPoint y: 254, distance: 79.6
click at [370, 254] on quentale-workspace at bounding box center [358, 178] width 717 height 356
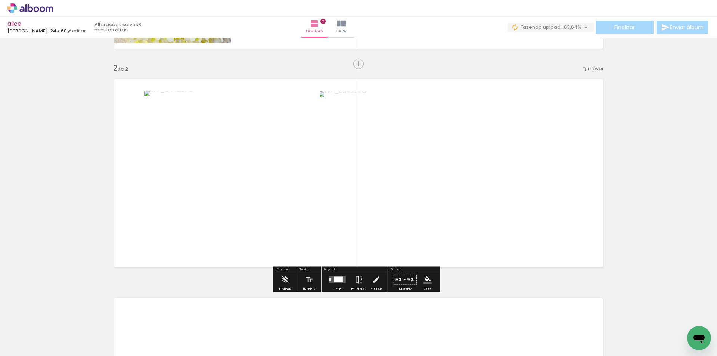
drag, startPoint x: 413, startPoint y: 326, endPoint x: 444, endPoint y: 327, distance: 31.4
click at [407, 229] on quentale-workspace at bounding box center [358, 178] width 717 height 356
drag, startPoint x: 445, startPoint y: 328, endPoint x: 442, endPoint y: 275, distance: 53.5
click at [442, 279] on quentale-workspace at bounding box center [358, 178] width 717 height 356
drag, startPoint x: 505, startPoint y: 348, endPoint x: 505, endPoint y: 342, distance: 5.6
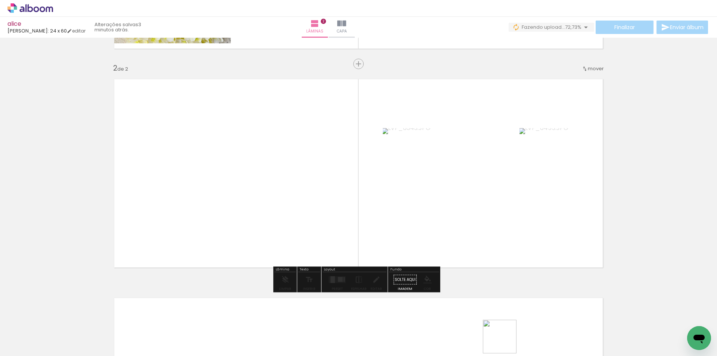
click at [505, 342] on quentale-thumb at bounding box center [493, 330] width 42 height 43
drag, startPoint x: 501, startPoint y: 336, endPoint x: 447, endPoint y: 323, distance: 56.3
click at [460, 237] on quentale-workspace at bounding box center [358, 178] width 717 height 356
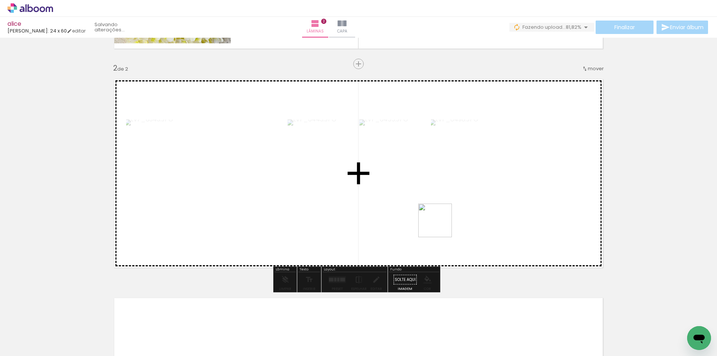
drag, startPoint x: 446, startPoint y: 326, endPoint x: 338, endPoint y: 284, distance: 116.6
click at [436, 212] on quentale-workspace at bounding box center [358, 178] width 717 height 356
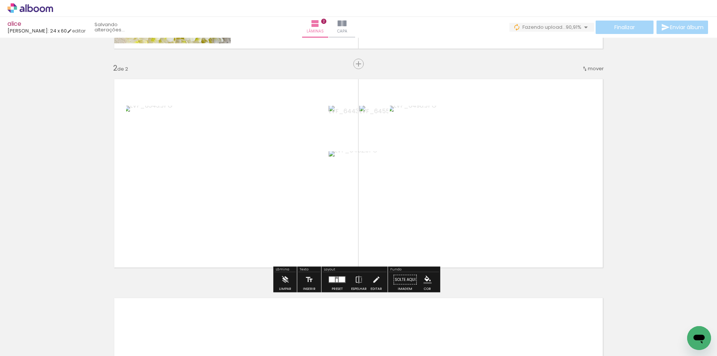
click at [337, 285] on div at bounding box center [337, 279] width 20 height 15
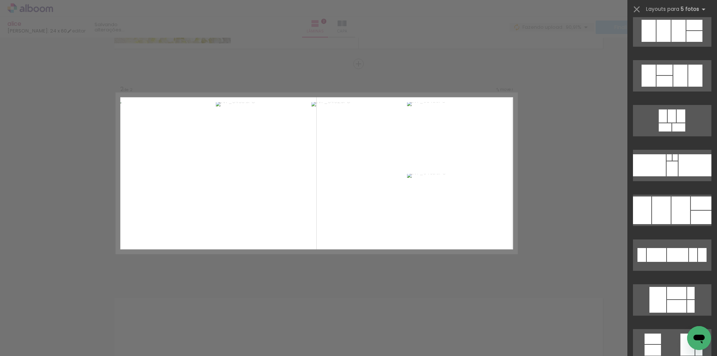
scroll to position [1157, 0]
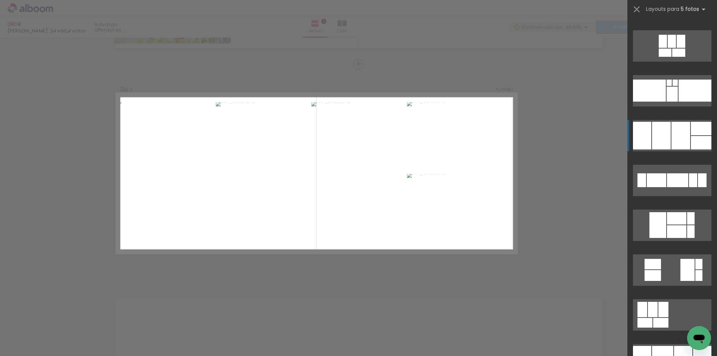
click at [647, 137] on div at bounding box center [642, 136] width 18 height 28
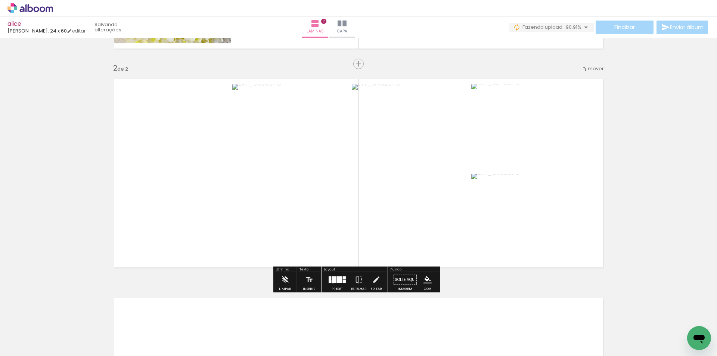
click at [332, 281] on div at bounding box center [334, 279] width 4 height 7
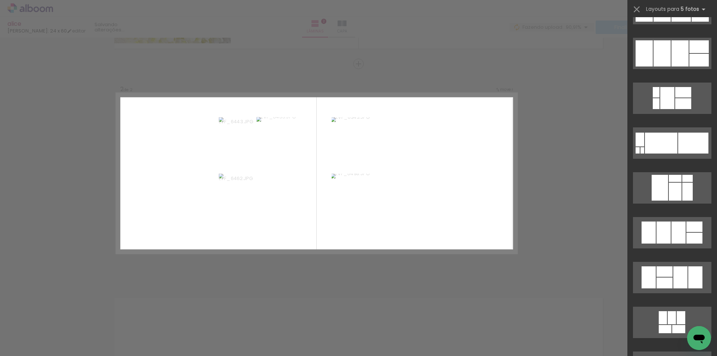
scroll to position [657, 0]
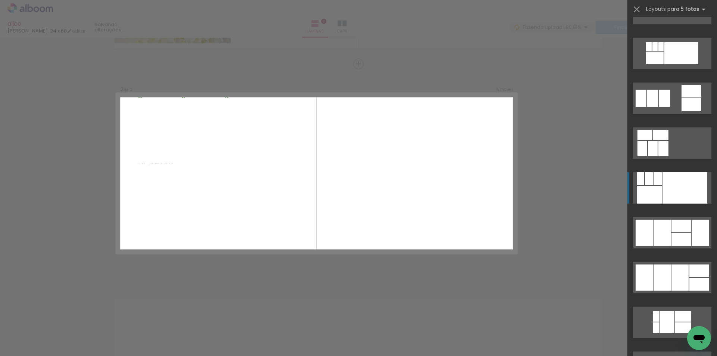
click at [683, 185] on div at bounding box center [684, 187] width 45 height 31
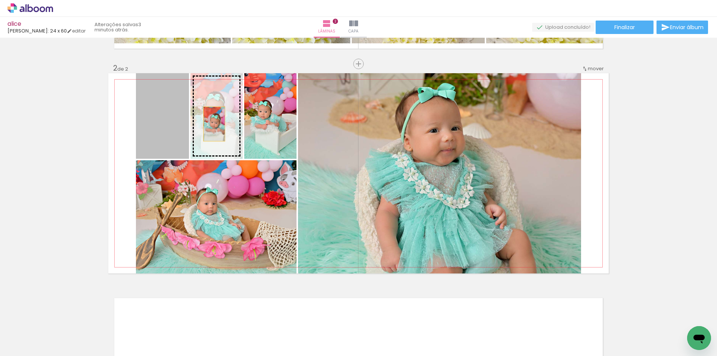
drag, startPoint x: 149, startPoint y: 128, endPoint x: 211, endPoint y: 124, distance: 62.5
click at [0, 0] on slot at bounding box center [0, 0] width 0 height 0
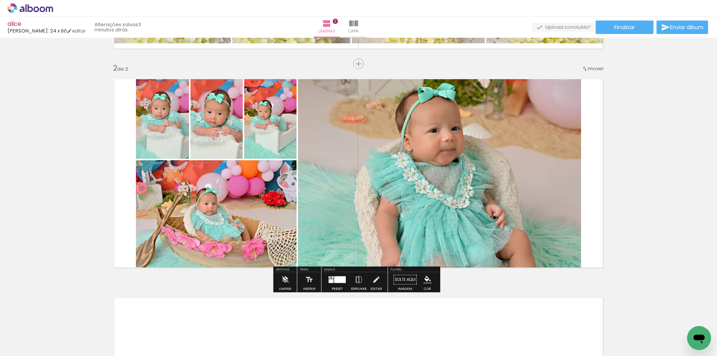
click at [426, 282] on iron-icon "color picker" at bounding box center [427, 280] width 8 height 8
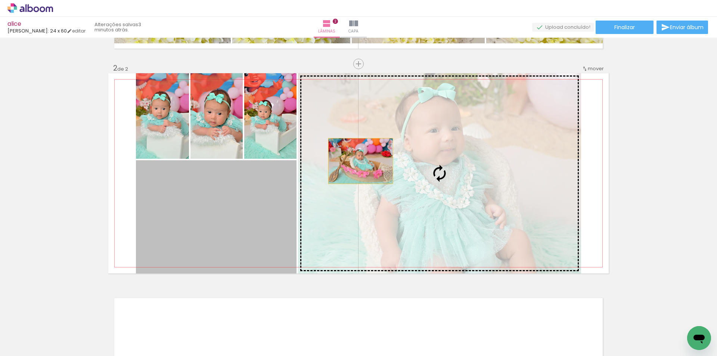
drag, startPoint x: 212, startPoint y: 211, endPoint x: 382, endPoint y: 147, distance: 182.2
click at [0, 0] on slot at bounding box center [0, 0] width 0 height 0
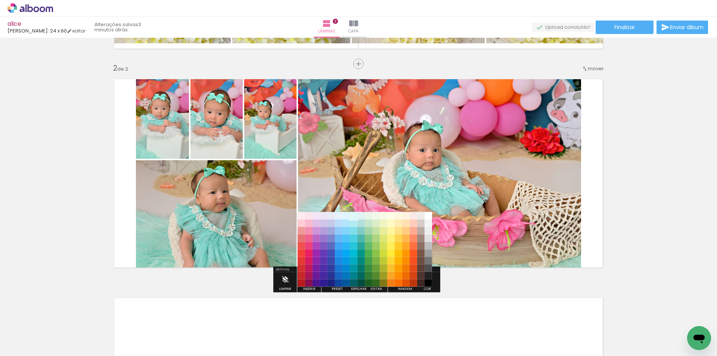
click at [356, 215] on paper-item "#e0f7fa" at bounding box center [353, 215] width 7 height 7
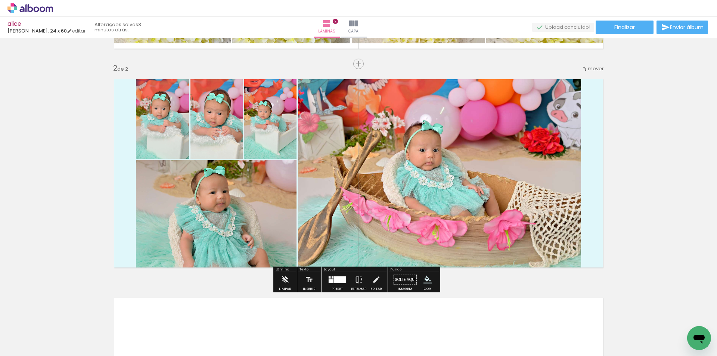
click at [16, 340] on paper-button "Adicionar Fotos" at bounding box center [23, 346] width 36 height 12
click at [0, 0] on input "file" at bounding box center [0, 0] width 0 height 0
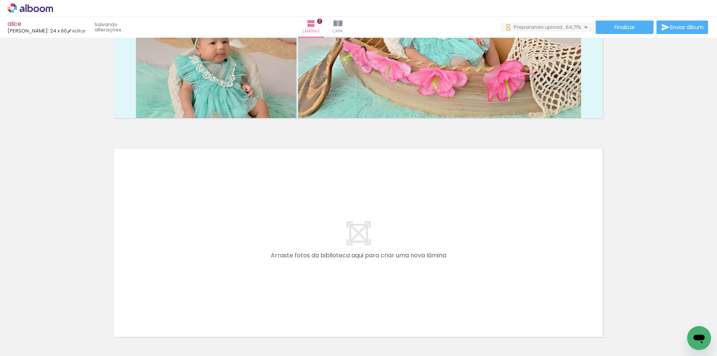
scroll to position [0, 0]
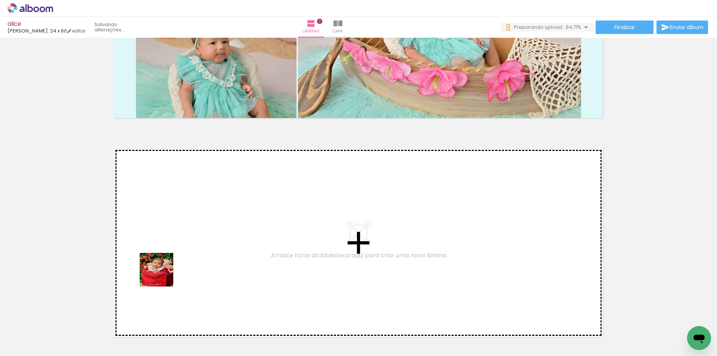
drag, startPoint x: 152, startPoint y: 326, endPoint x: 180, endPoint y: 210, distance: 119.5
click at [180, 210] on quentale-workspace at bounding box center [358, 178] width 717 height 356
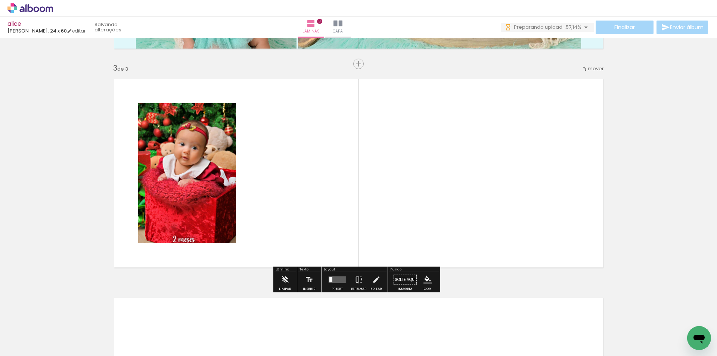
drag, startPoint x: 478, startPoint y: 329, endPoint x: 477, endPoint y: 239, distance: 90.4
click at [477, 239] on quentale-workspace at bounding box center [358, 178] width 717 height 356
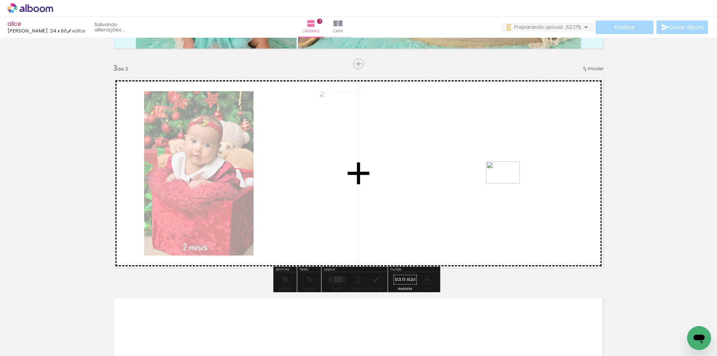
drag, startPoint x: 520, startPoint y: 340, endPoint x: 509, endPoint y: 184, distance: 156.9
click at [509, 184] on quentale-workspace at bounding box center [358, 178] width 717 height 356
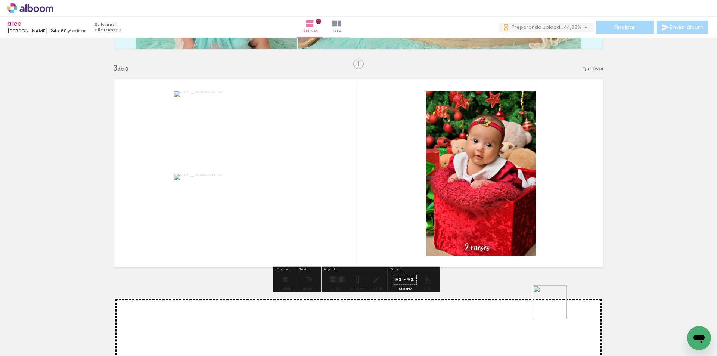
drag, startPoint x: 558, startPoint y: 332, endPoint x: 590, endPoint y: 323, distance: 33.1
click at [535, 235] on quentale-workspace at bounding box center [358, 178] width 717 height 356
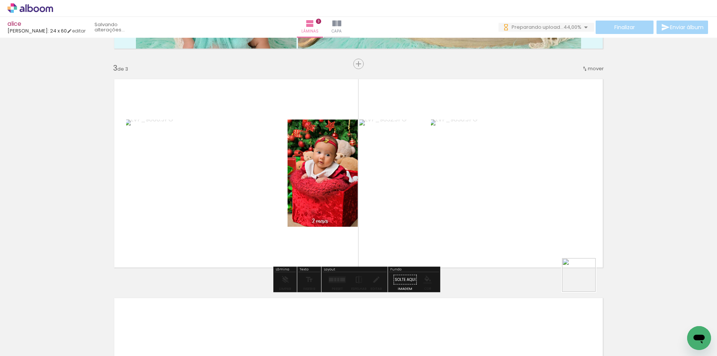
drag, startPoint x: 604, startPoint y: 330, endPoint x: 633, endPoint y: 327, distance: 28.5
click at [552, 228] on quentale-workspace at bounding box center [358, 178] width 717 height 356
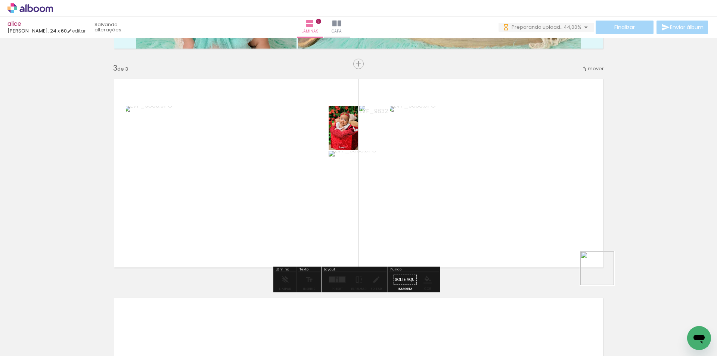
drag, startPoint x: 652, startPoint y: 332, endPoint x: 552, endPoint y: 229, distance: 143.6
click at [552, 229] on quentale-workspace at bounding box center [358, 178] width 717 height 356
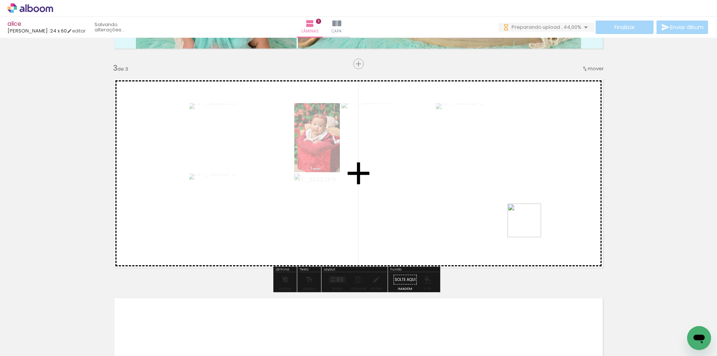
drag, startPoint x: 685, startPoint y: 328, endPoint x: 528, endPoint y: 225, distance: 187.6
click at [528, 225] on quentale-workspace at bounding box center [358, 178] width 717 height 356
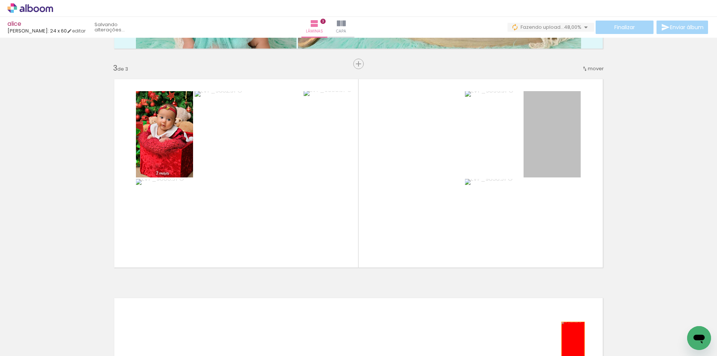
drag, startPoint x: 553, startPoint y: 210, endPoint x: 570, endPoint y: 339, distance: 130.3
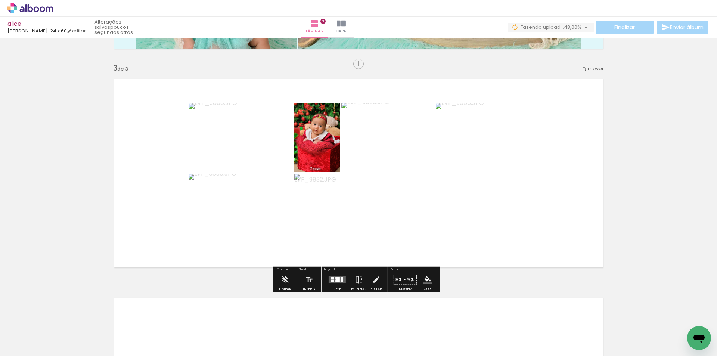
click at [339, 283] on quentale-layouter at bounding box center [337, 279] width 17 height 7
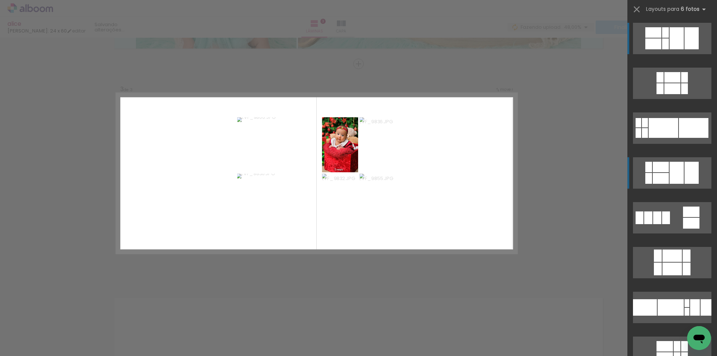
scroll to position [187, 0]
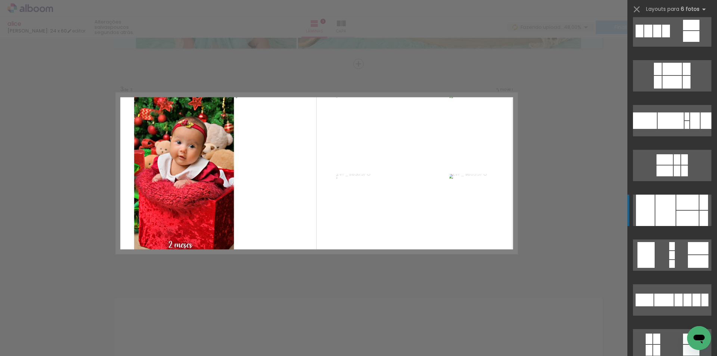
click at [666, 220] on div at bounding box center [665, 210] width 20 height 31
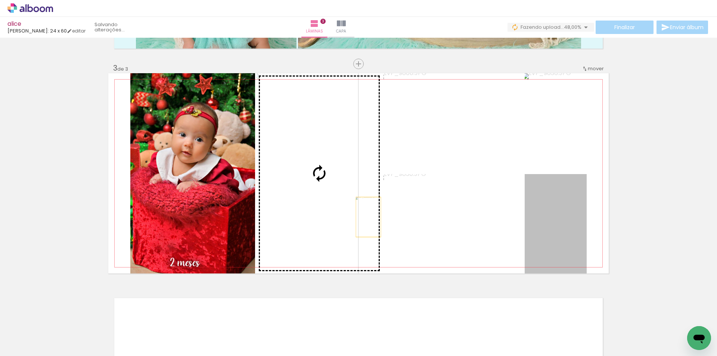
drag, startPoint x: 366, startPoint y: 217, endPoint x: 318, endPoint y: 201, distance: 50.3
click at [0, 0] on slot at bounding box center [0, 0] width 0 height 0
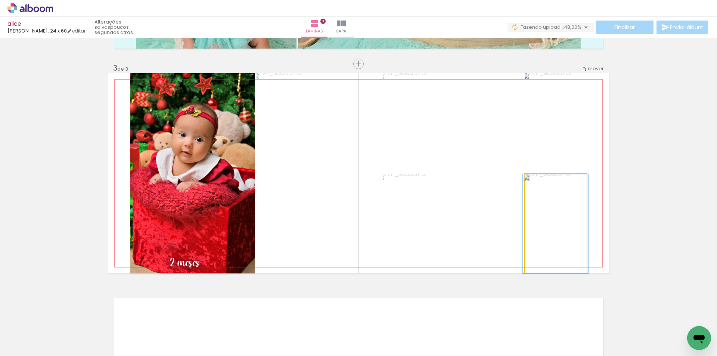
drag, startPoint x: 566, startPoint y: 242, endPoint x: 323, endPoint y: 155, distance: 258.2
click at [0, 0] on slot at bounding box center [0, 0] width 0 height 0
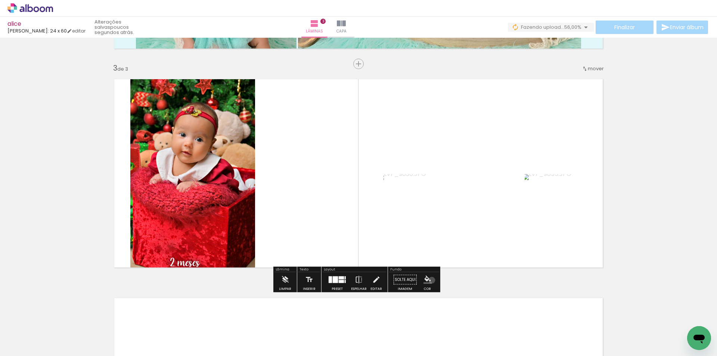
click at [429, 280] on iron-icon "color picker" at bounding box center [427, 280] width 8 height 8
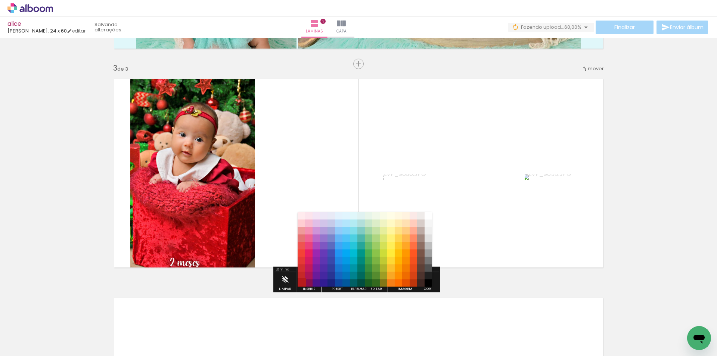
click at [301, 280] on paper-item "#b71c1c" at bounding box center [301, 282] width 7 height 7
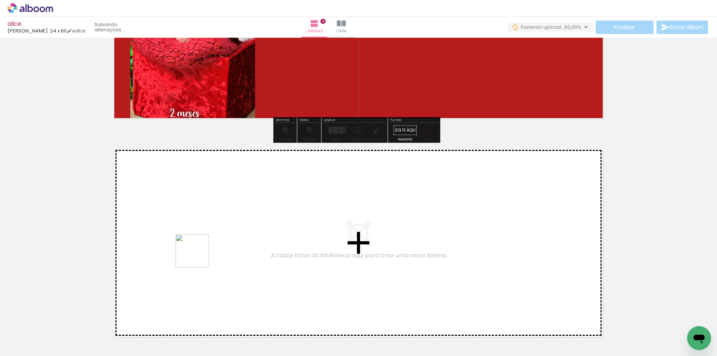
drag, startPoint x: 188, startPoint y: 318, endPoint x: 198, endPoint y: 257, distance: 62.0
click at [198, 257] on quentale-workspace at bounding box center [358, 178] width 717 height 356
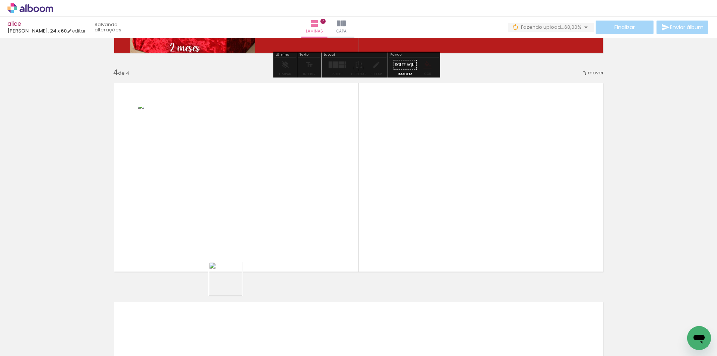
scroll to position [643, 0]
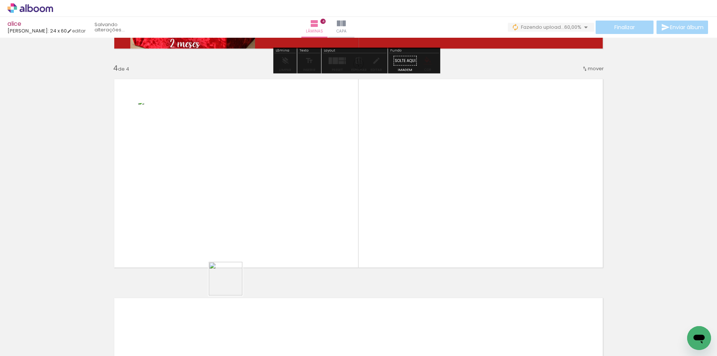
drag, startPoint x: 225, startPoint y: 310, endPoint x: 255, endPoint y: 321, distance: 32.0
click at [242, 235] on quentale-workspace at bounding box center [358, 178] width 717 height 356
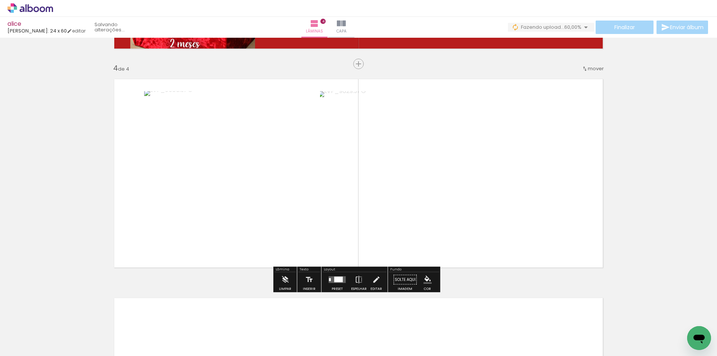
drag, startPoint x: 260, startPoint y: 326, endPoint x: 324, endPoint y: 346, distance: 67.1
click at [262, 239] on quentale-workspace at bounding box center [358, 178] width 717 height 356
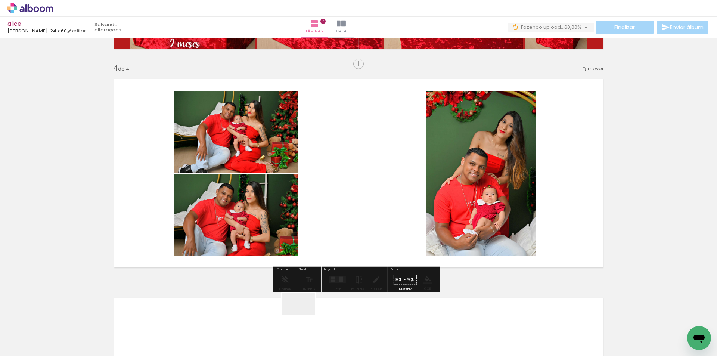
drag, startPoint x: 304, startPoint y: 316, endPoint x: 340, endPoint y: 320, distance: 36.5
click at [301, 224] on quentale-workspace at bounding box center [358, 178] width 717 height 356
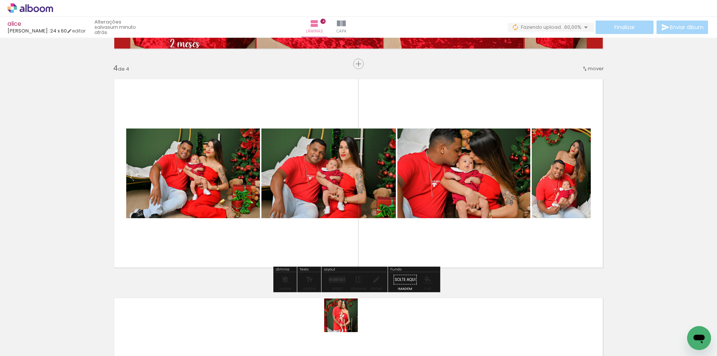
drag, startPoint x: 346, startPoint y: 325, endPoint x: 385, endPoint y: 323, distance: 38.9
click at [346, 208] on quentale-workspace at bounding box center [358, 178] width 717 height 356
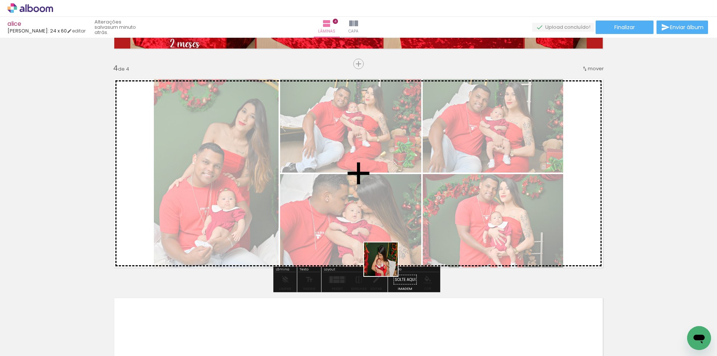
drag, startPoint x: 394, startPoint y: 332, endPoint x: 435, endPoint y: 325, distance: 42.0
click at [386, 264] on quentale-workspace at bounding box center [358, 178] width 717 height 356
